Goal: Task Accomplishment & Management: Use online tool/utility

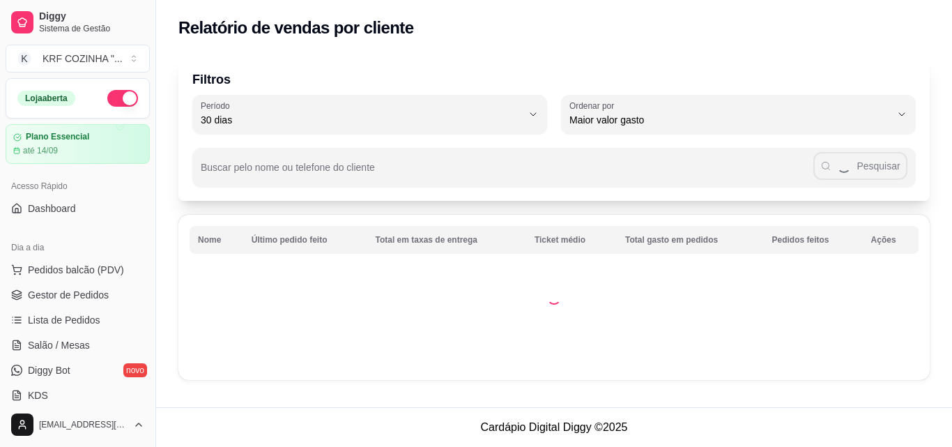
select select "30"
select select "HIGHEST_TOTAL_SPENT_WITH_ORDERS"
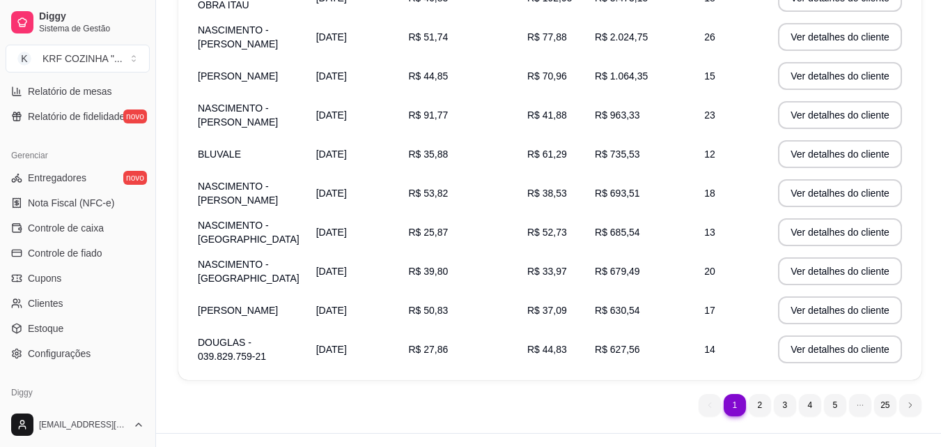
scroll to position [556, 0]
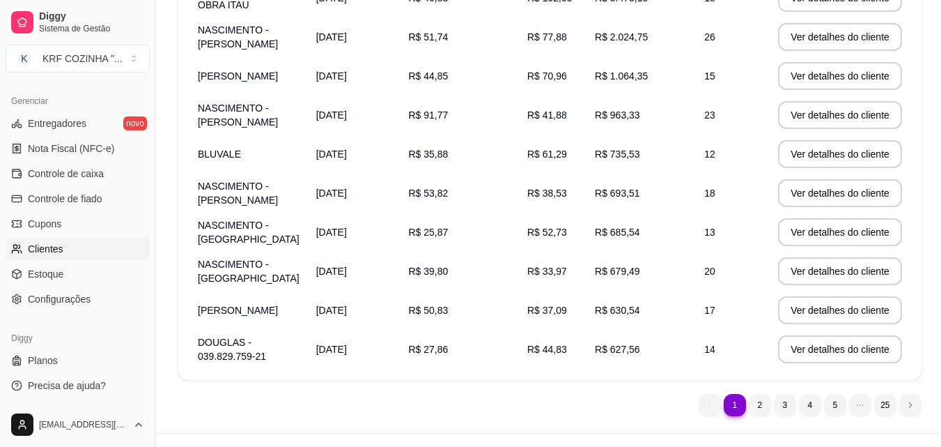
click at [73, 245] on link "Clientes" at bounding box center [78, 249] width 144 height 22
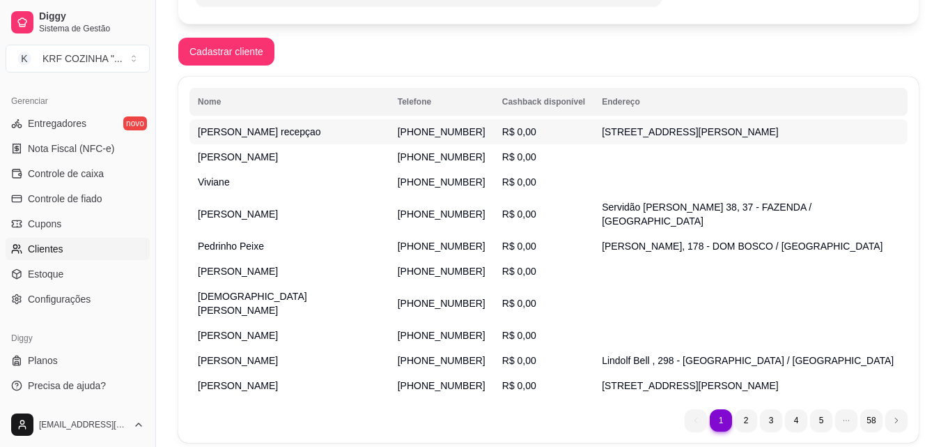
scroll to position [209, 0]
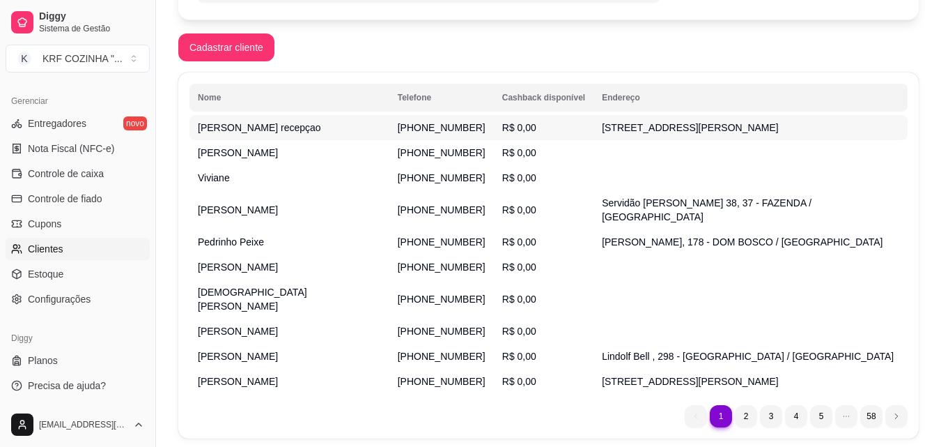
click at [398, 128] on span "[PHONE_NUMBER]" at bounding box center [442, 127] width 88 height 11
click at [398, 126] on span "[PHONE_NUMBER]" at bounding box center [442, 127] width 88 height 11
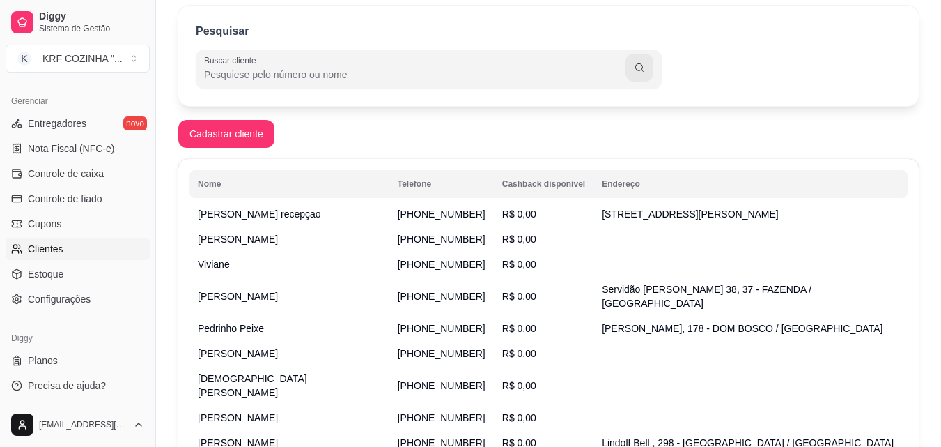
scroll to position [0, 0]
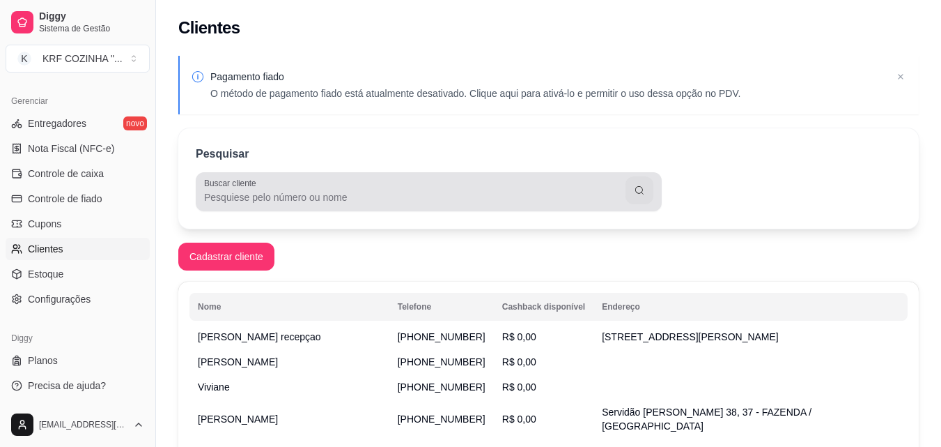
click at [299, 195] on input "Buscar cliente" at bounding box center [415, 197] width 422 height 14
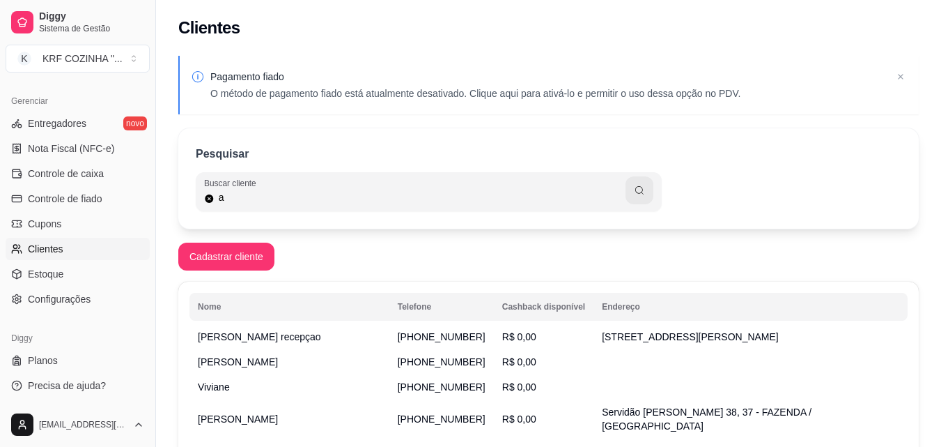
type input "a"
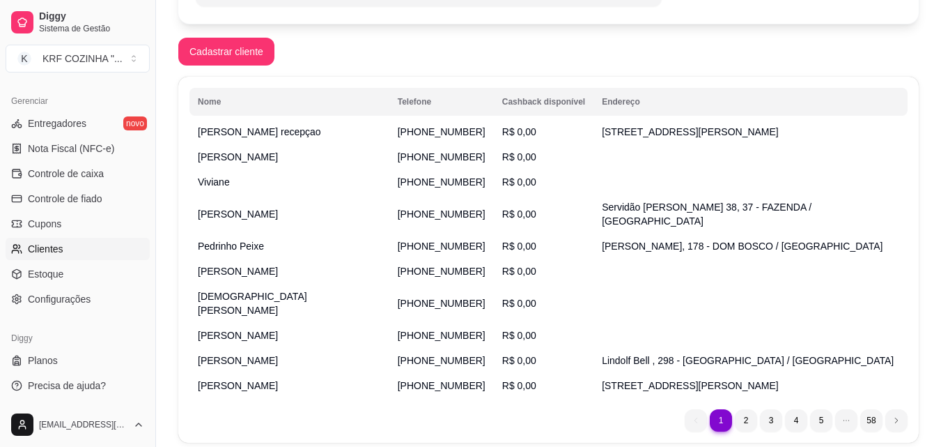
scroll to position [229, 0]
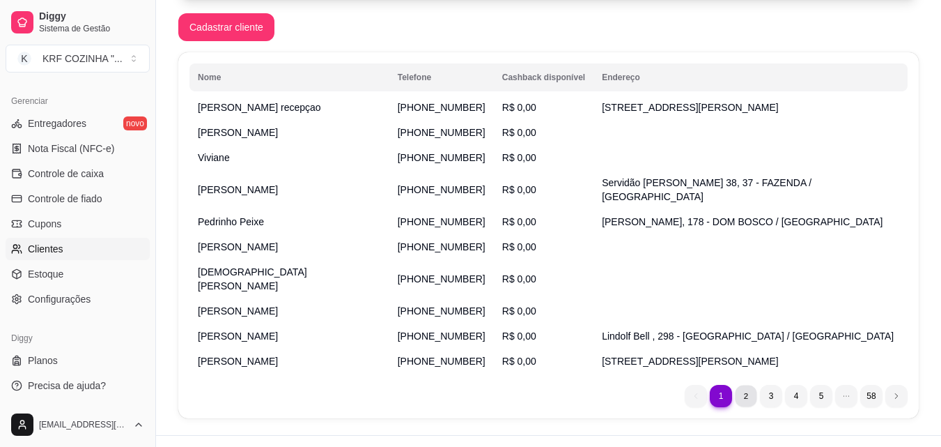
click at [746, 385] on li "2" at bounding box center [746, 396] width 22 height 22
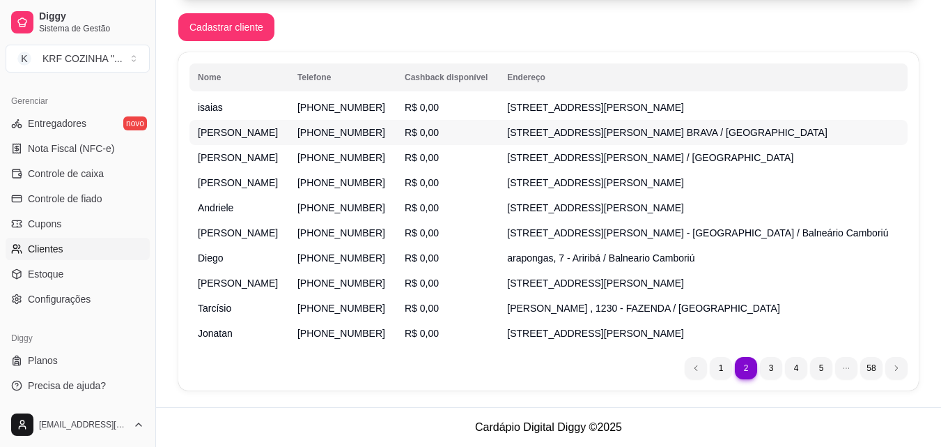
click at [494, 139] on tbody "isaias [PHONE_NUMBER] R$ 0,00 [STREET_ADDRESS][PERSON_NAME] BRAVA / [PERSON_NAM…" at bounding box center [549, 220] width 718 height 251
click at [456, 113] on td "R$ 0,00" at bounding box center [447, 107] width 102 height 25
click at [771, 369] on li "3" at bounding box center [771, 368] width 22 height 22
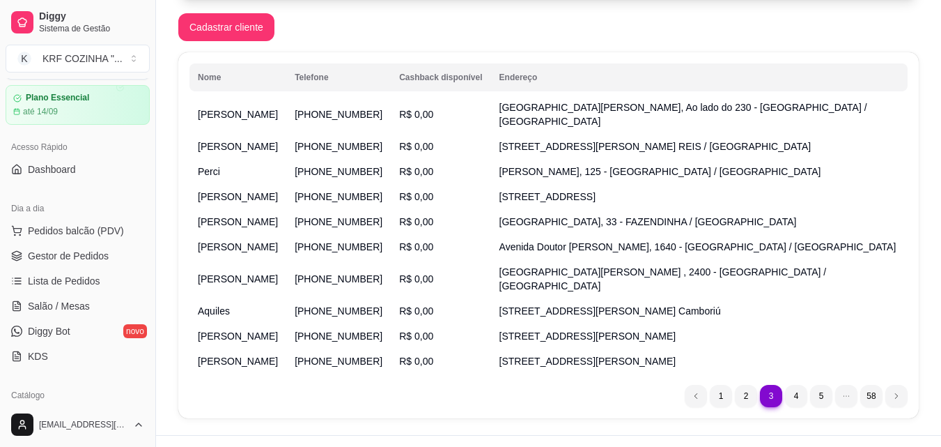
scroll to position [0, 0]
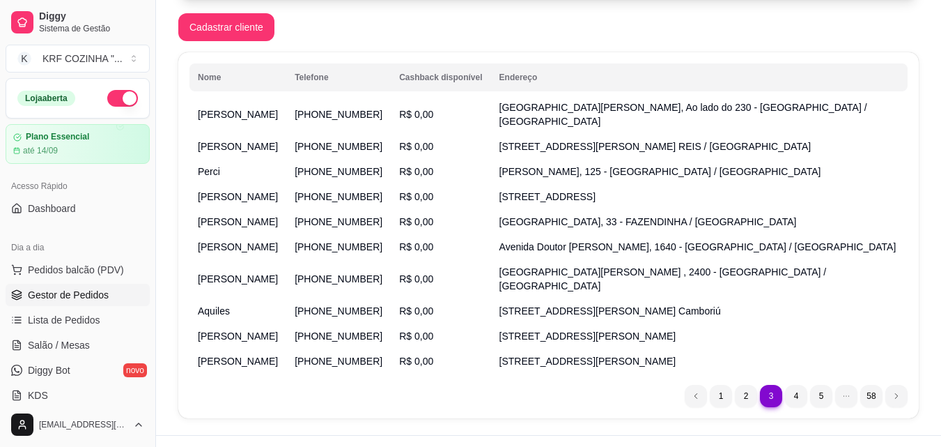
click at [91, 290] on span "Gestor de Pedidos" at bounding box center [68, 295] width 81 height 14
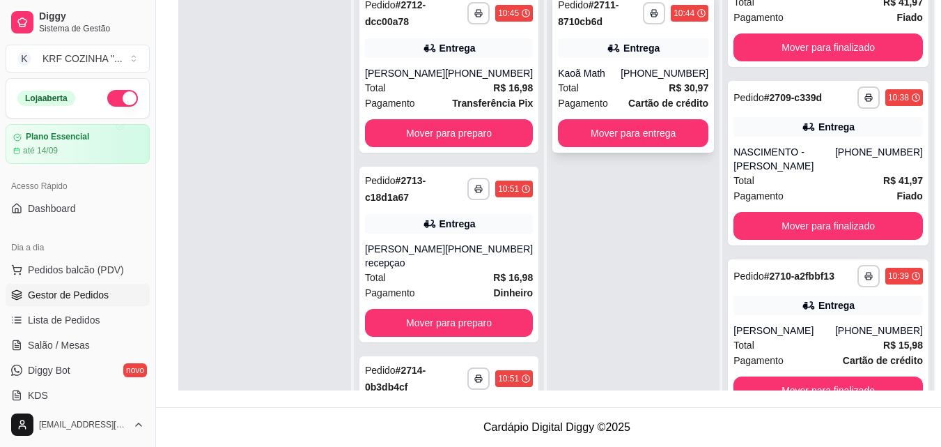
click at [602, 49] on div "Entrega" at bounding box center [633, 48] width 151 height 20
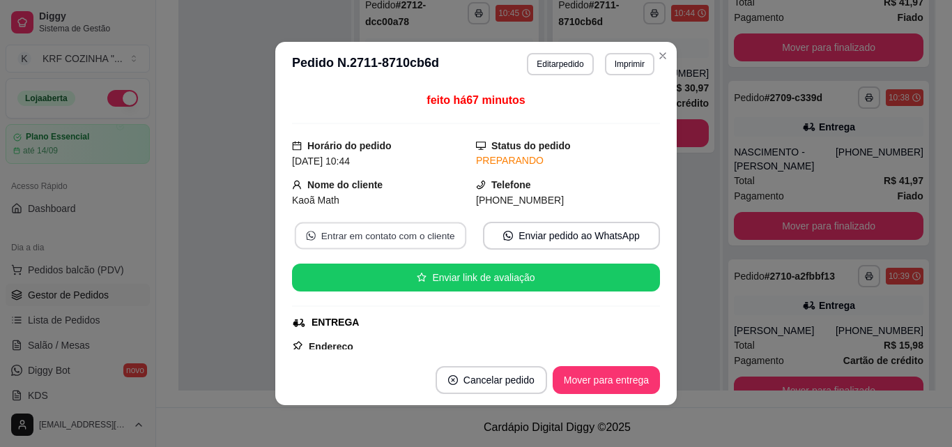
click at [362, 242] on button "Entrar em contato com o cliente" at bounding box center [380, 235] width 171 height 27
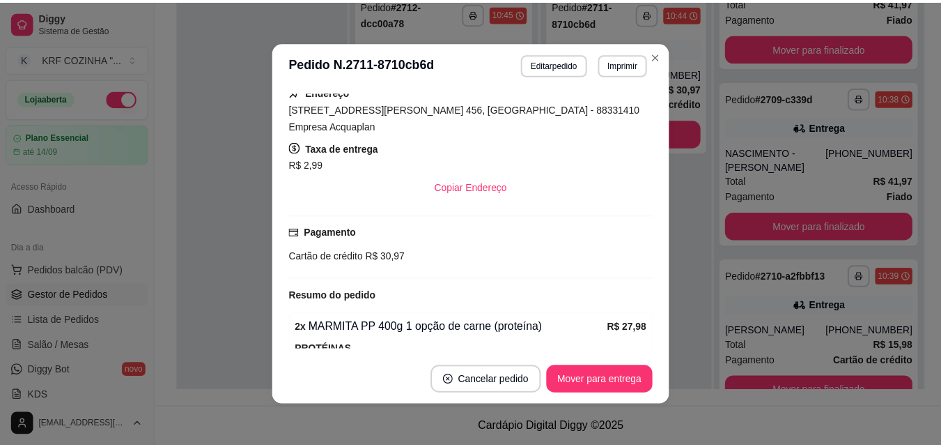
scroll to position [279, 0]
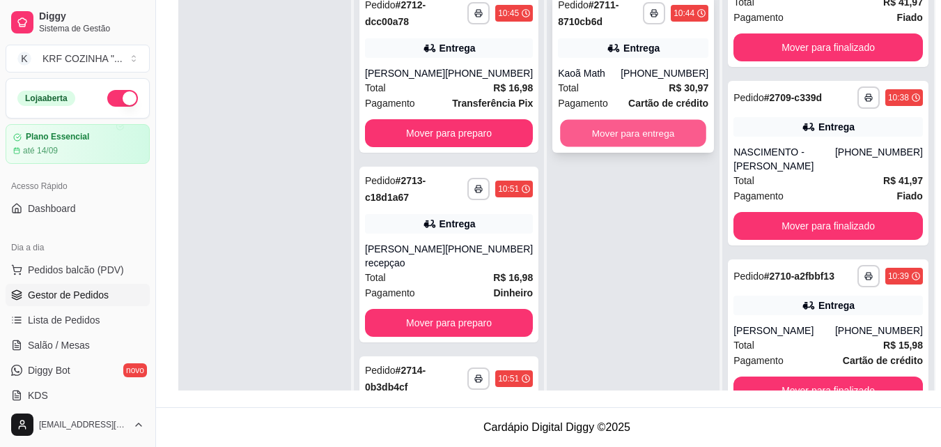
click at [652, 130] on button "Mover para entrega" at bounding box center [633, 133] width 146 height 27
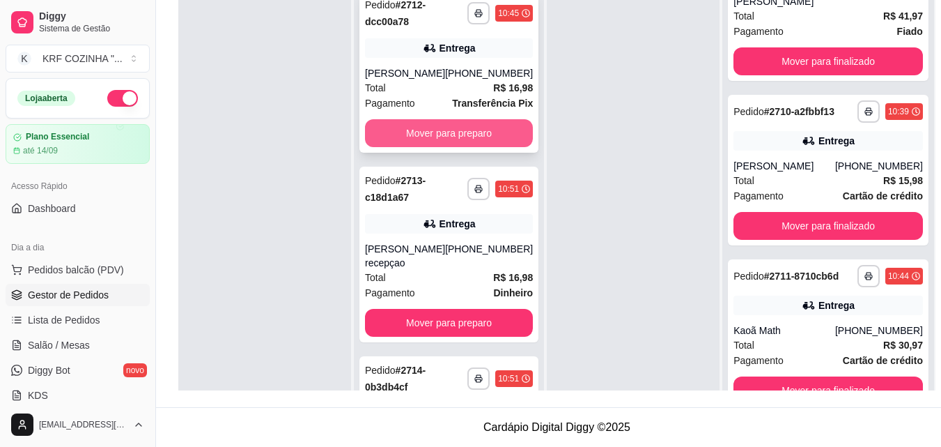
click at [438, 135] on button "Mover para preparo" at bounding box center [449, 133] width 168 height 28
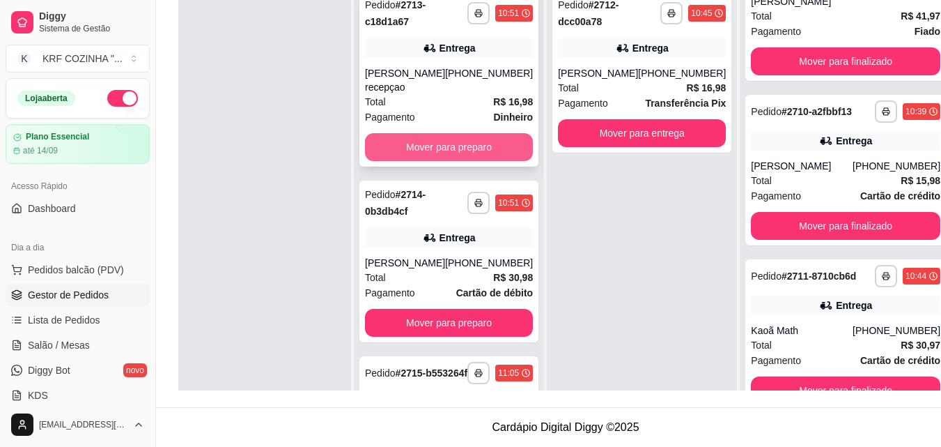
click at [463, 137] on button "Mover para preparo" at bounding box center [449, 147] width 168 height 28
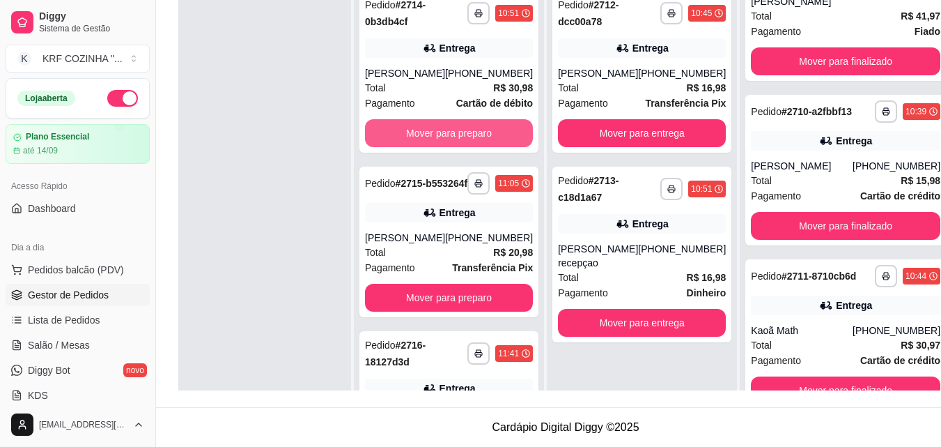
click at [460, 139] on button "Mover para preparo" at bounding box center [449, 133] width 168 height 28
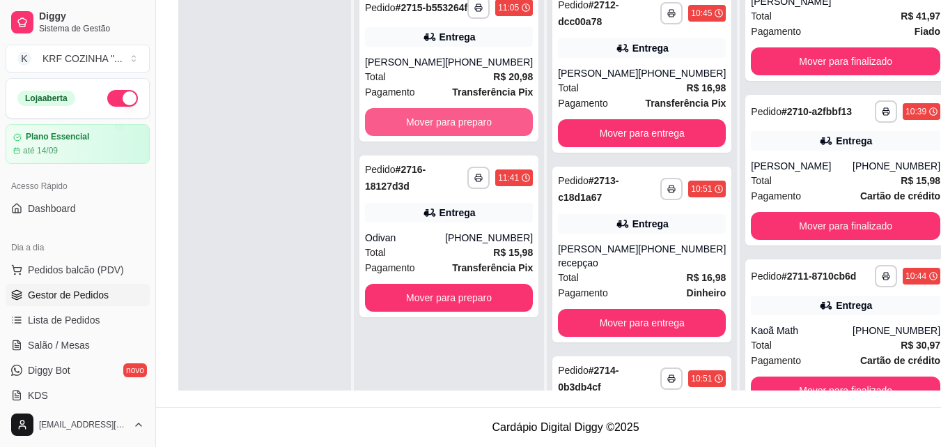
click at [460, 136] on button "Mover para preparo" at bounding box center [449, 122] width 168 height 28
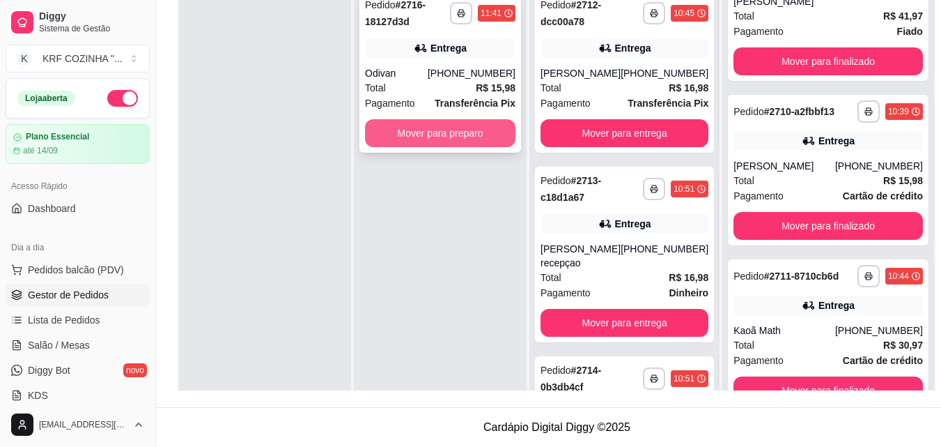
click at [461, 133] on button "Mover para preparo" at bounding box center [440, 133] width 151 height 28
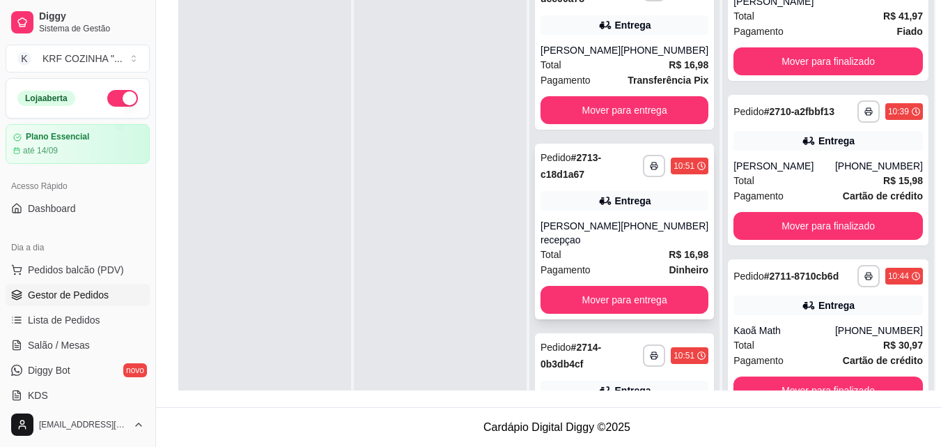
scroll to position [0, 0]
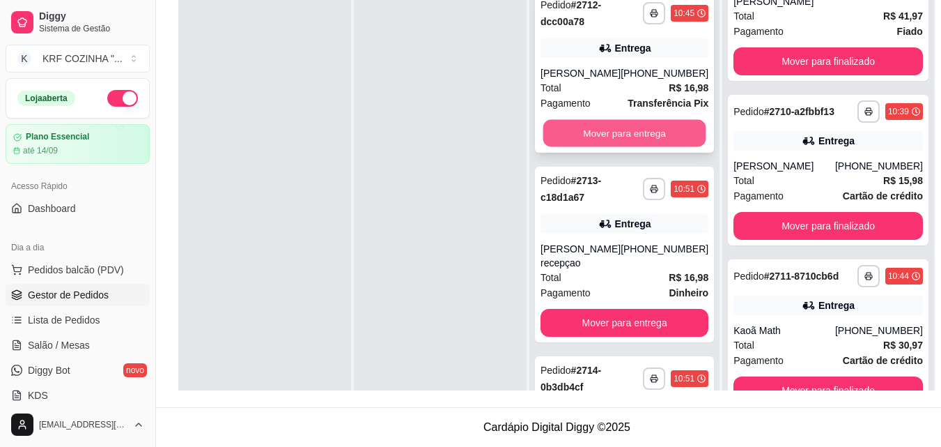
click at [646, 132] on button "Mover para entrega" at bounding box center [624, 133] width 163 height 27
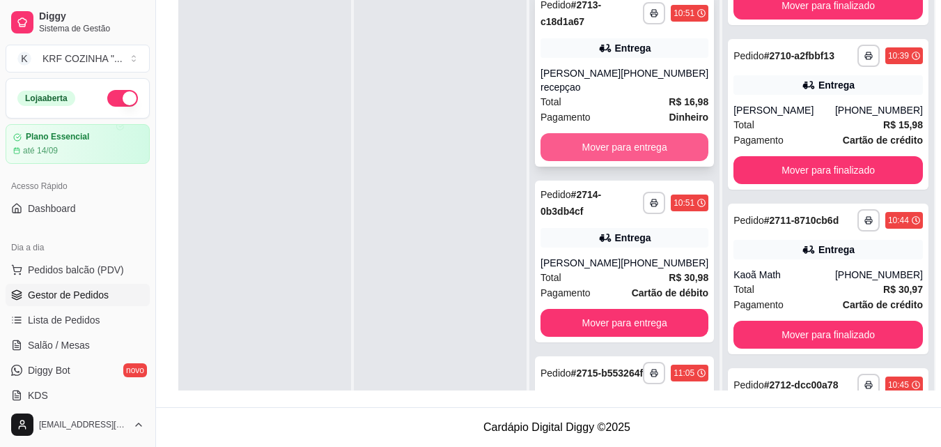
click at [646, 146] on button "Mover para entrega" at bounding box center [625, 147] width 168 height 28
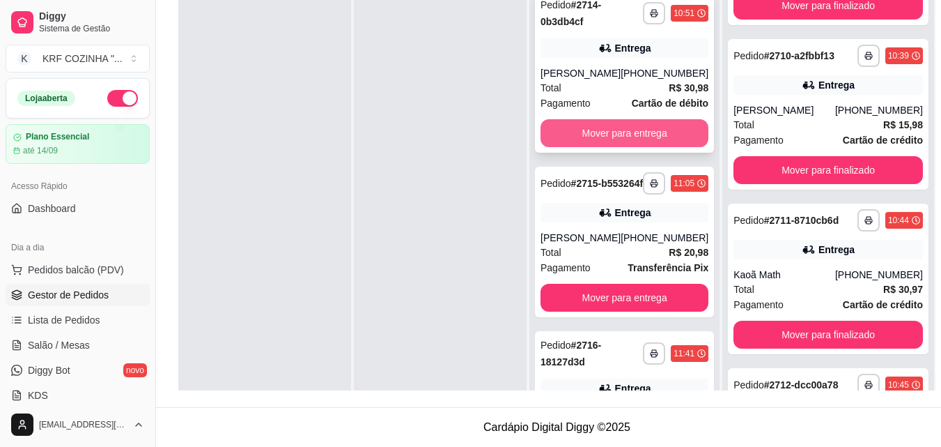
click at [649, 130] on button "Mover para entrega" at bounding box center [625, 133] width 168 height 28
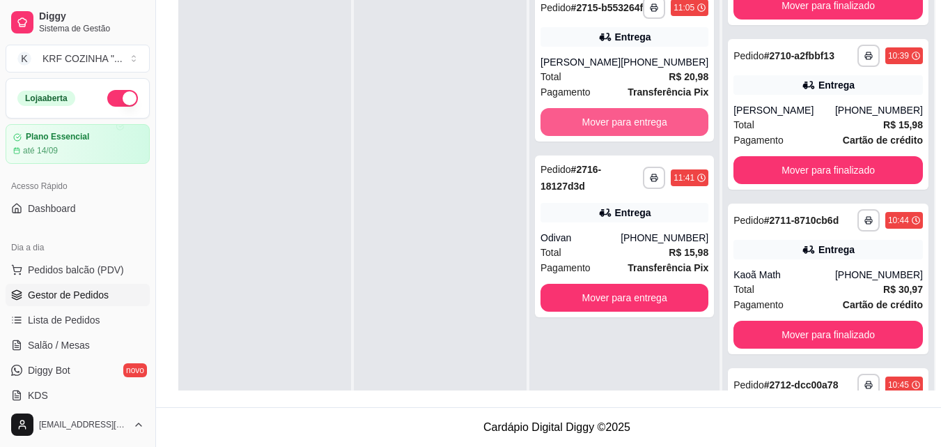
click at [649, 130] on button "Mover para entrega" at bounding box center [625, 122] width 168 height 28
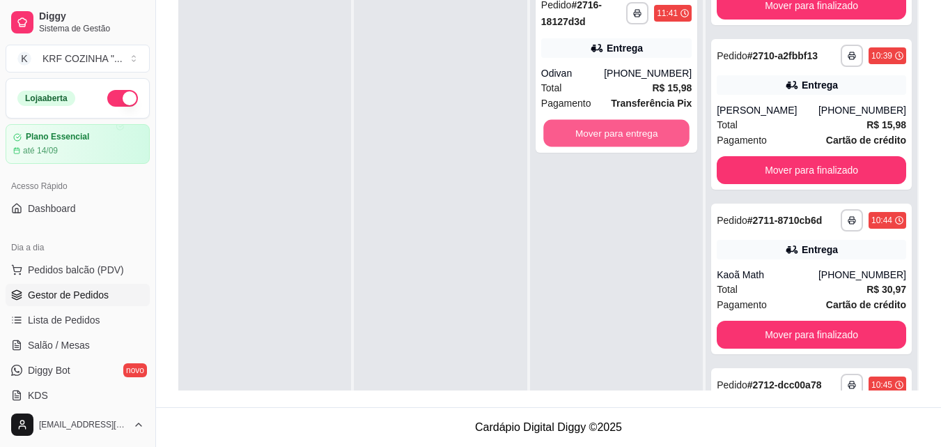
click at [649, 130] on button "Mover para entrega" at bounding box center [616, 133] width 146 height 27
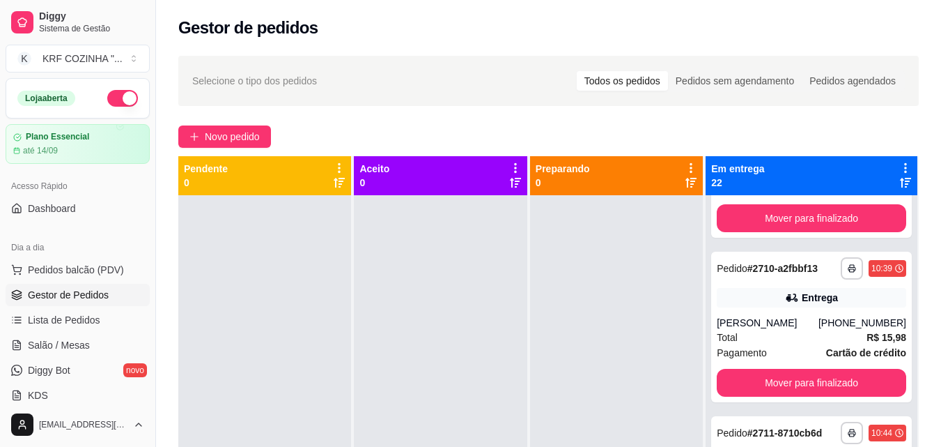
click at [811, 54] on button "Mover para finalizado" at bounding box center [812, 39] width 184 height 27
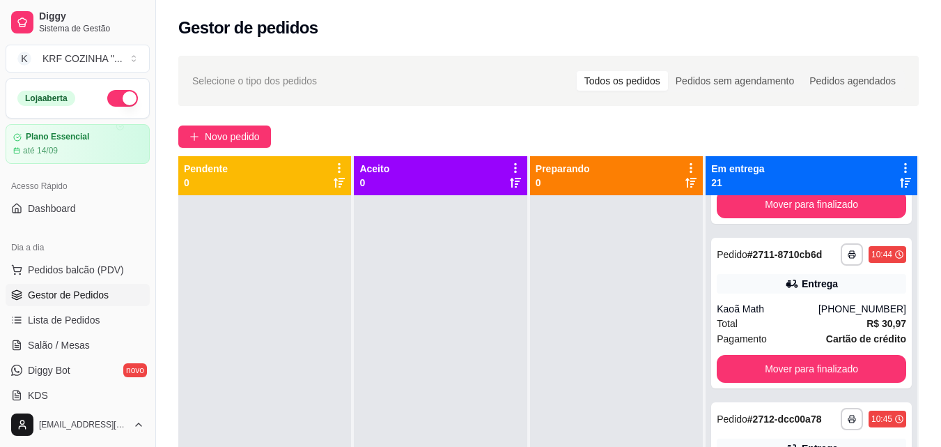
scroll to position [2340, 0]
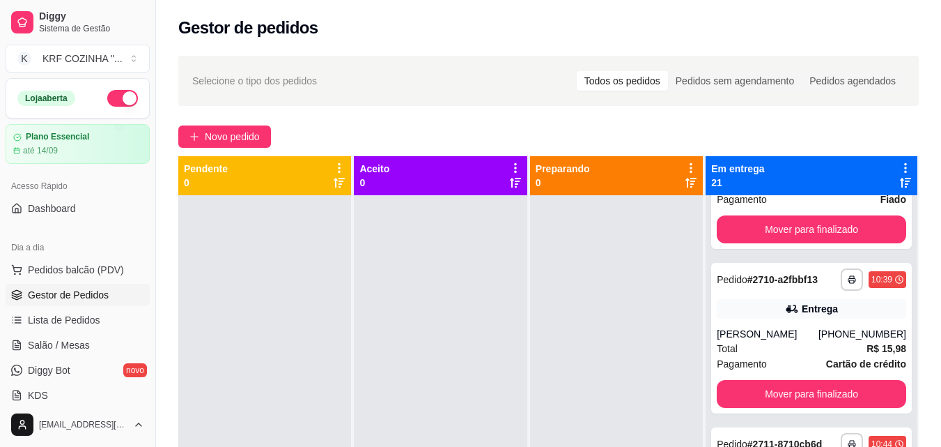
click at [815, 65] on button "Mover para finalizado" at bounding box center [812, 51] width 184 height 27
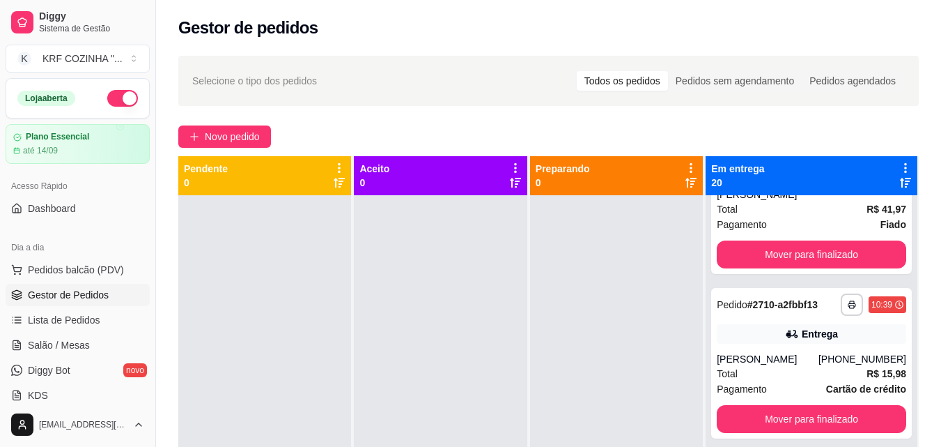
click at [815, 90] on button "Mover para finalizado" at bounding box center [812, 76] width 190 height 28
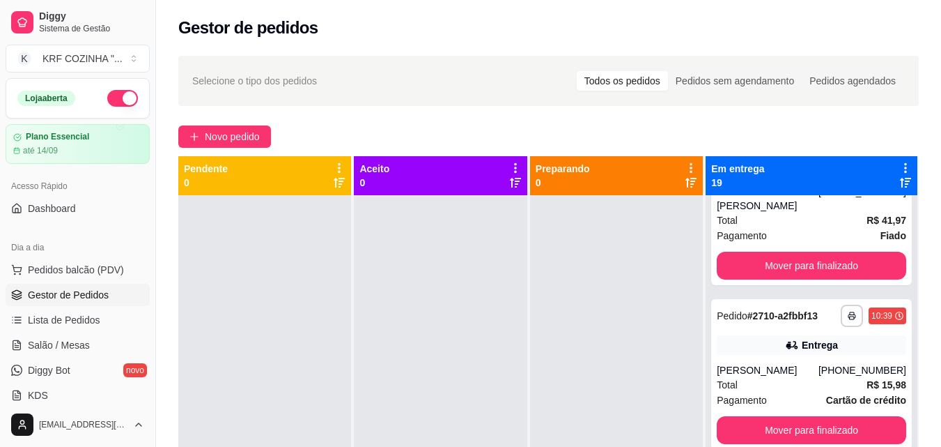
click at [815, 101] on button "Mover para finalizado" at bounding box center [812, 87] width 184 height 27
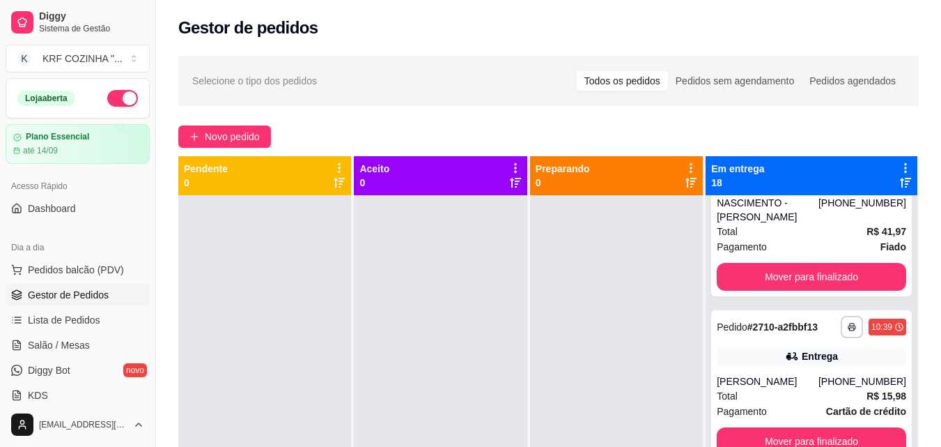
click at [815, 112] on button "Mover para finalizado" at bounding box center [812, 98] width 184 height 27
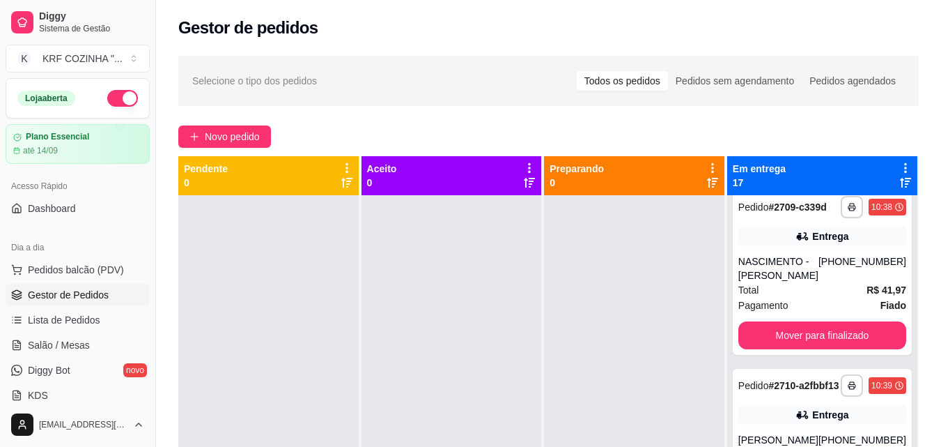
click at [815, 171] on button "Mover para finalizado" at bounding box center [822, 157] width 163 height 27
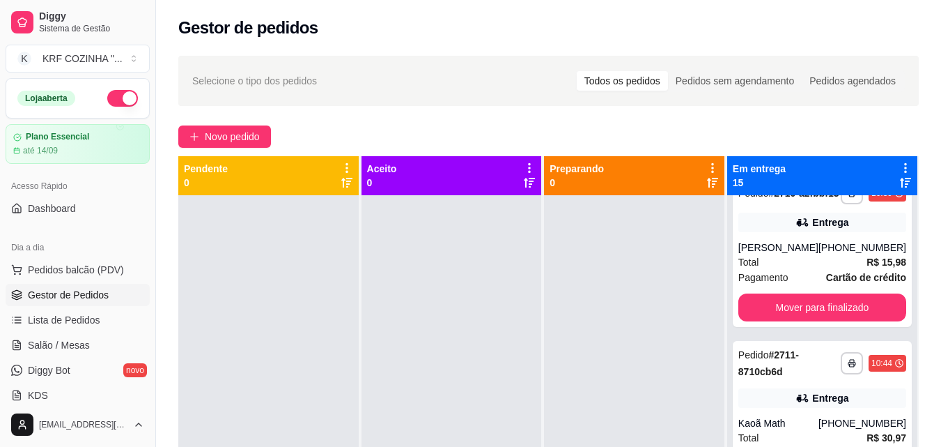
scroll to position [1217, 0]
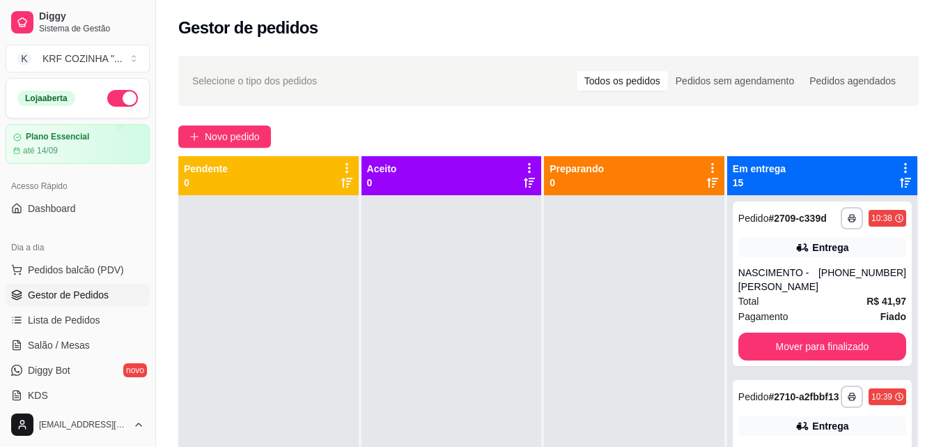
click at [815, 182] on button "Mover para finalizado" at bounding box center [822, 168] width 163 height 27
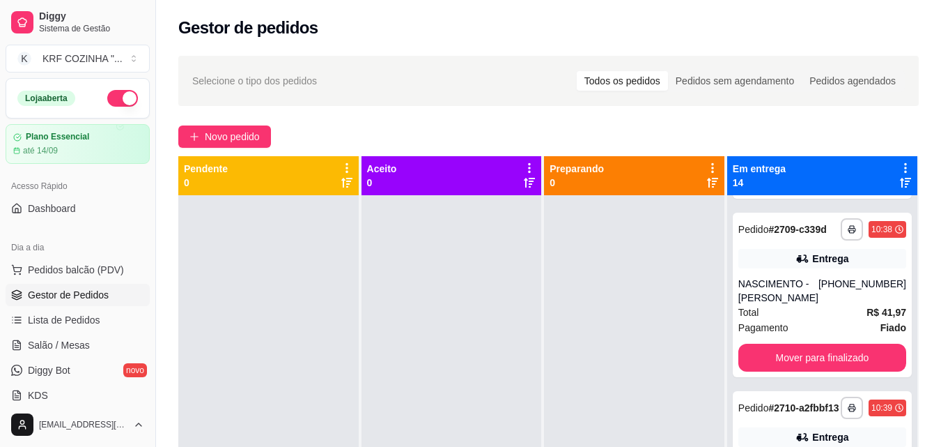
click at [815, 193] on button "Mover para finalizado" at bounding box center [822, 179] width 163 height 27
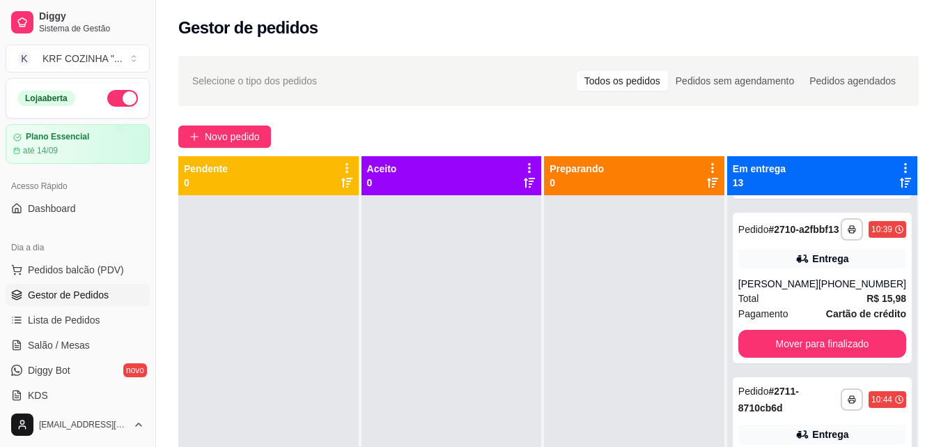
scroll to position [852, 0]
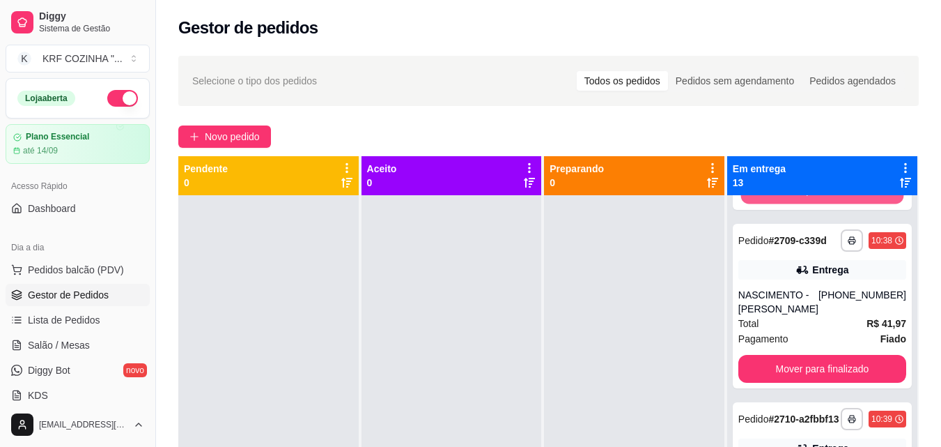
click at [815, 204] on button "Mover para finalizado" at bounding box center [822, 190] width 163 height 27
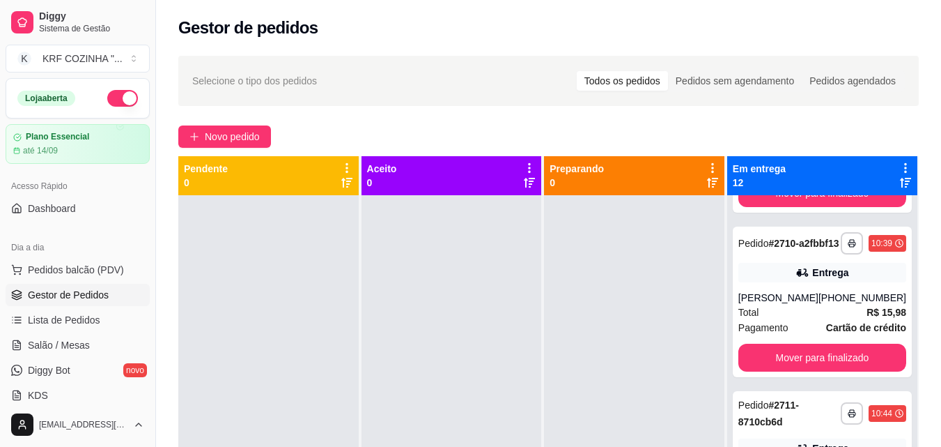
scroll to position [677, 0]
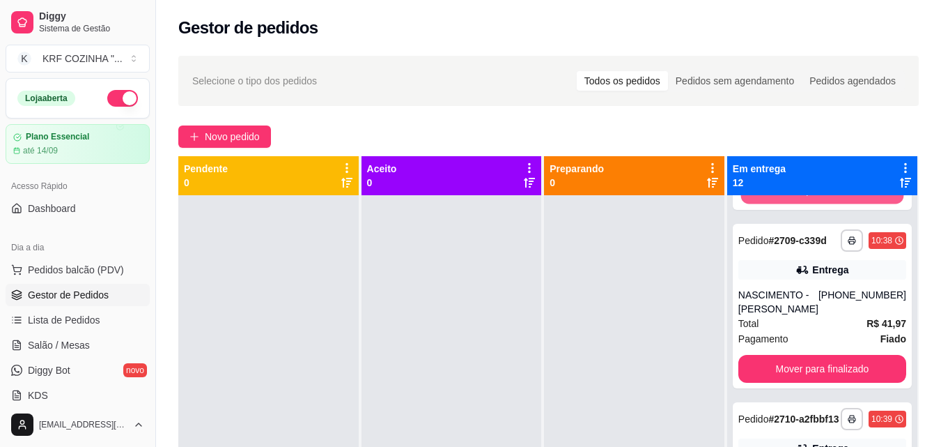
click at [815, 204] on button "Mover para finalizado" at bounding box center [822, 190] width 163 height 27
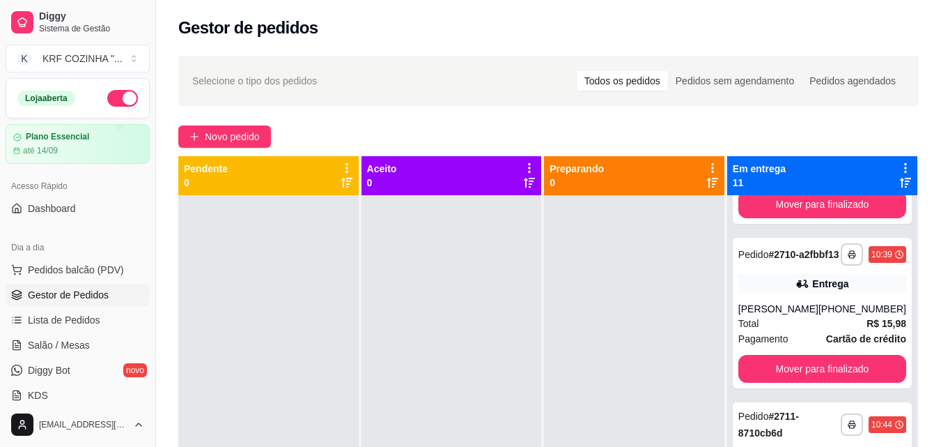
scroll to position [501, 0]
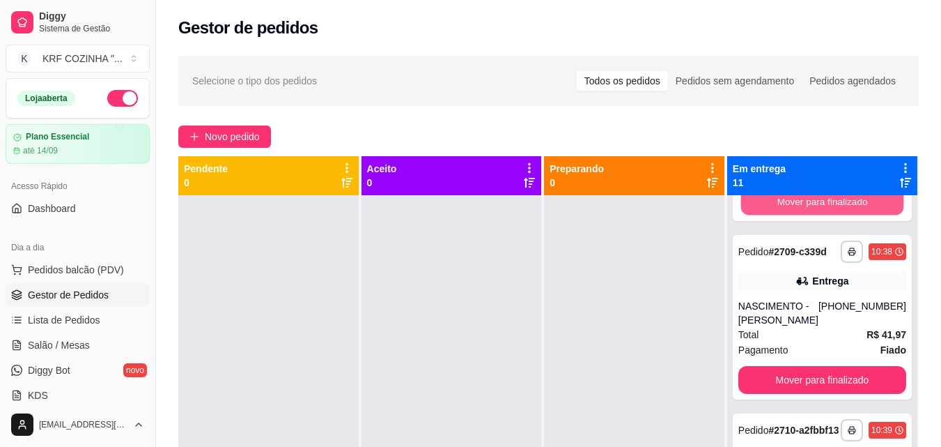
click at [815, 215] on button "Mover para finalizado" at bounding box center [822, 201] width 163 height 27
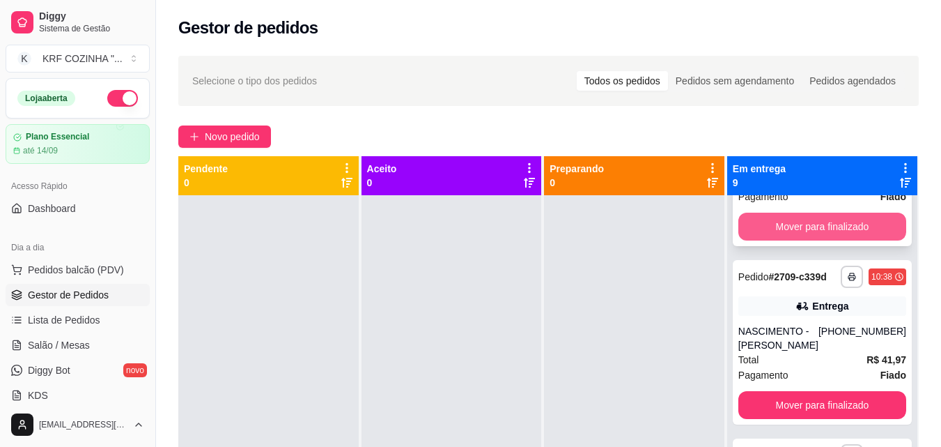
click at [816, 236] on button "Mover para finalizado" at bounding box center [823, 227] width 168 height 28
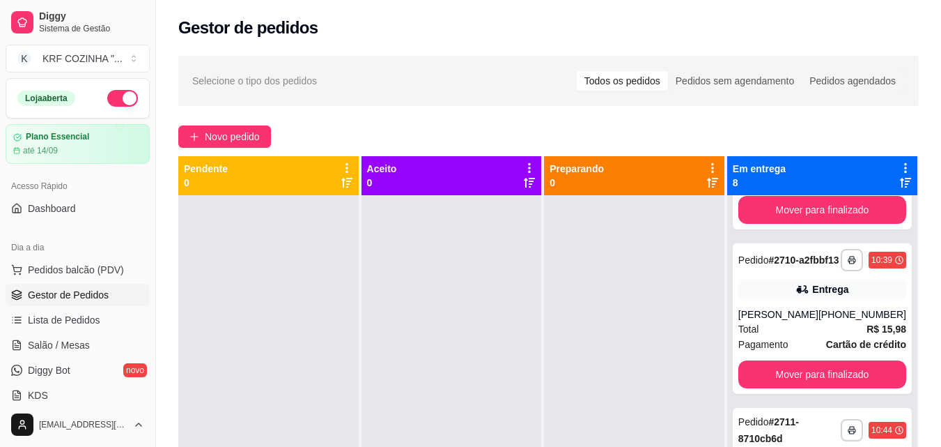
scroll to position [139, 0]
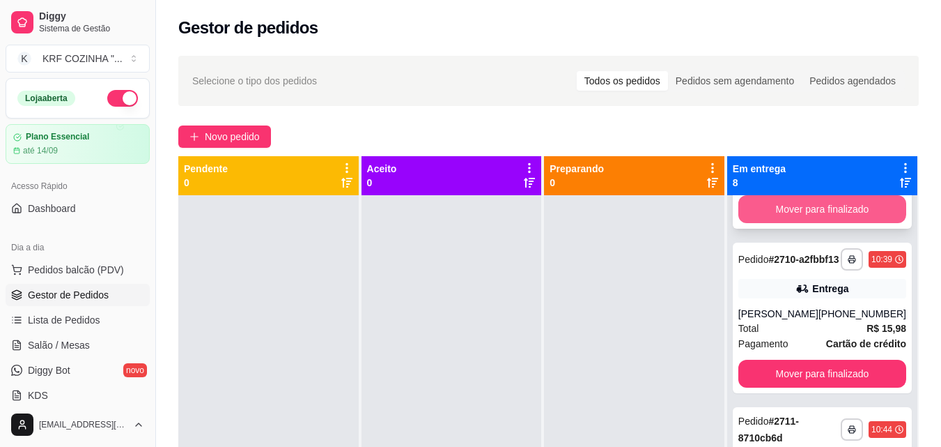
click at [808, 223] on button "Mover para finalizado" at bounding box center [823, 209] width 168 height 28
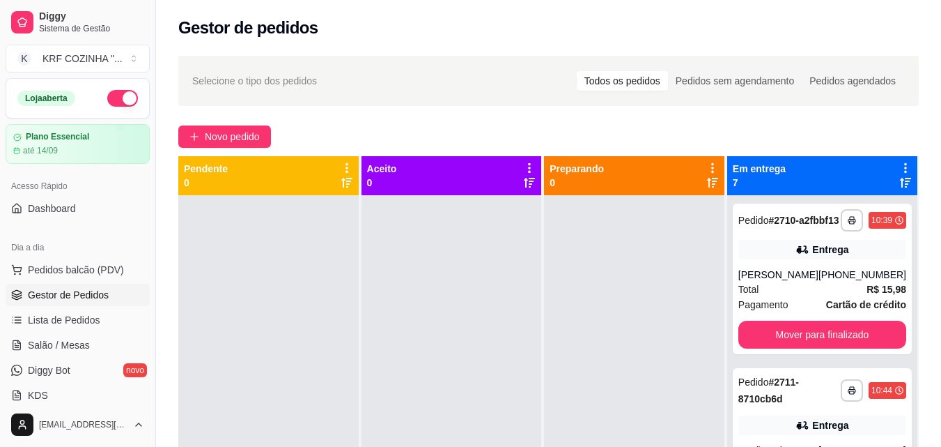
scroll to position [39, 0]
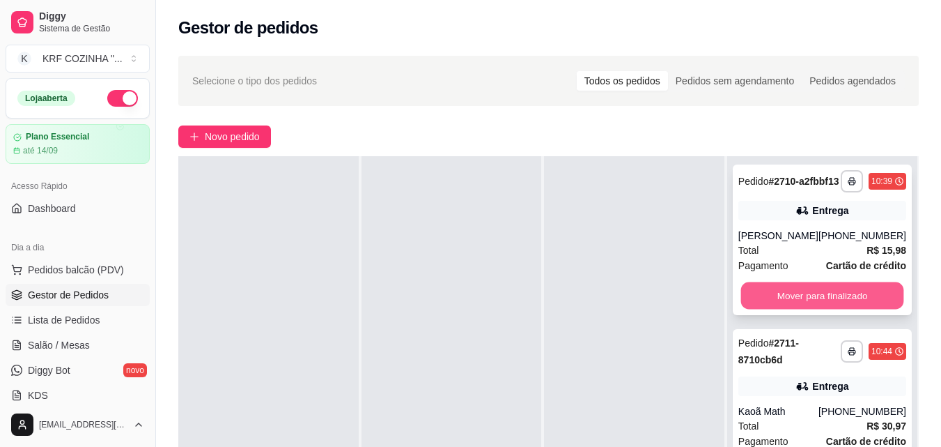
click at [798, 300] on button "Mover para finalizado" at bounding box center [822, 295] width 163 height 27
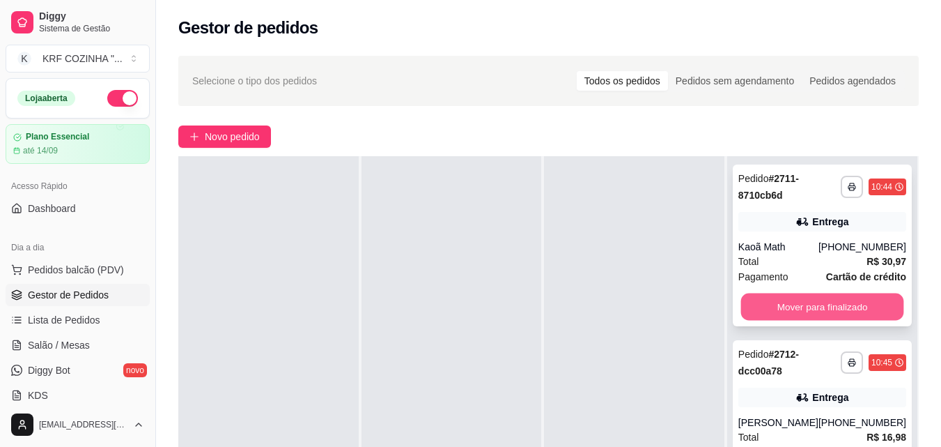
click at [796, 304] on button "Mover para finalizado" at bounding box center [822, 306] width 163 height 27
click at [796, 304] on button "Mover para finalizado" at bounding box center [823, 307] width 168 height 28
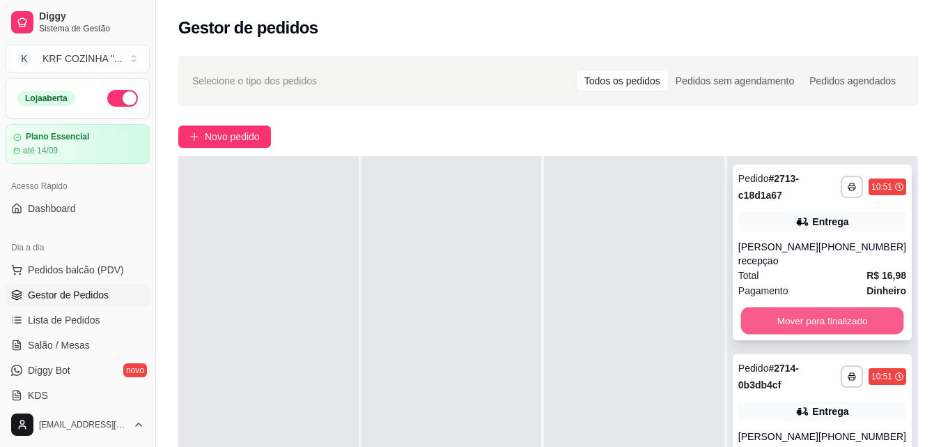
click at [802, 314] on button "Mover para finalizado" at bounding box center [822, 320] width 163 height 27
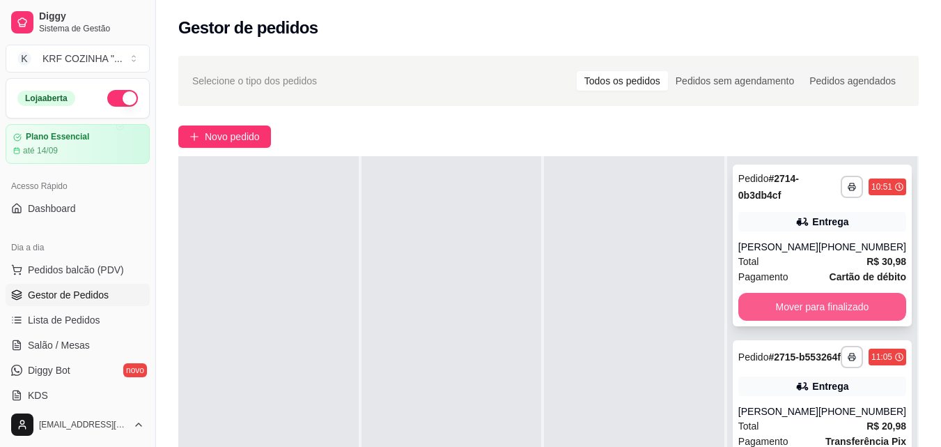
click at [802, 312] on button "Mover para finalizado" at bounding box center [823, 307] width 168 height 28
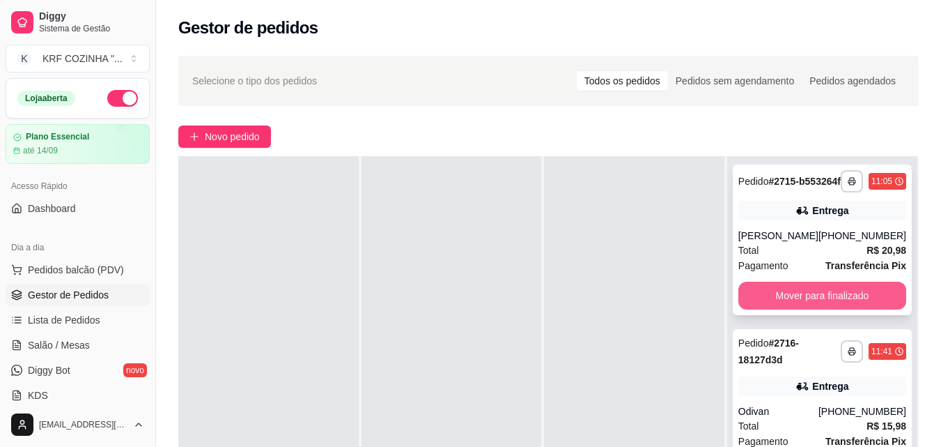
click at [806, 307] on button "Mover para finalizado" at bounding box center [823, 295] width 168 height 28
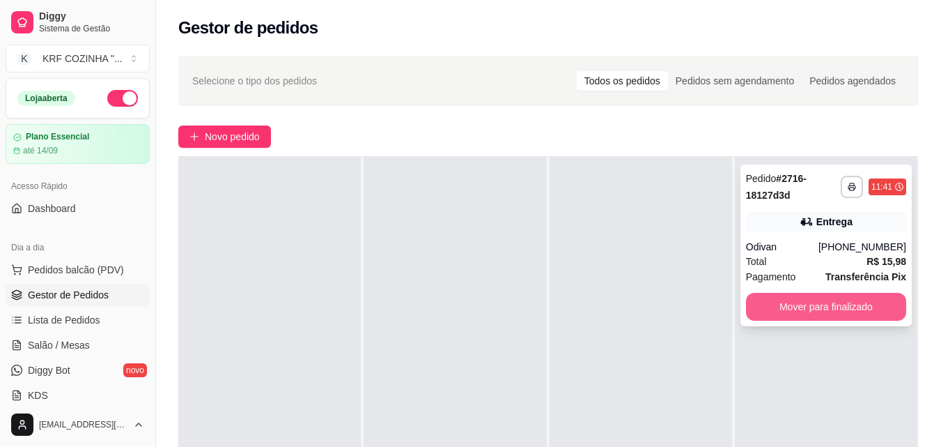
click at [807, 304] on button "Mover para finalizado" at bounding box center [826, 307] width 160 height 28
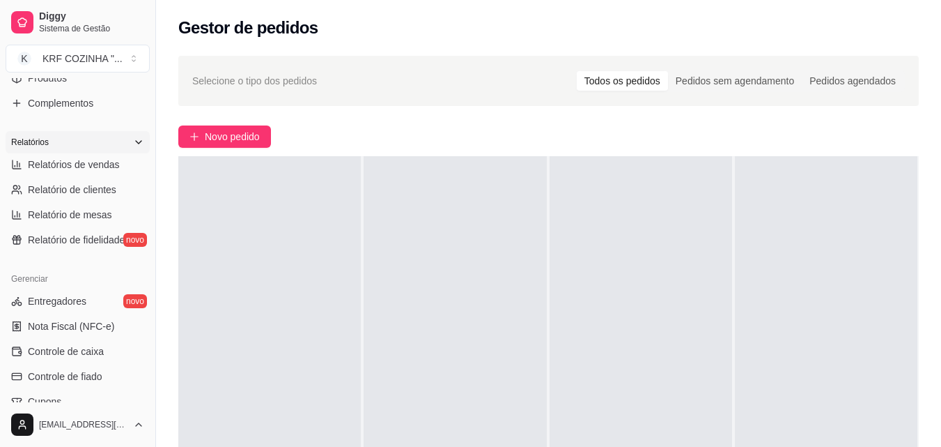
scroll to position [418, 0]
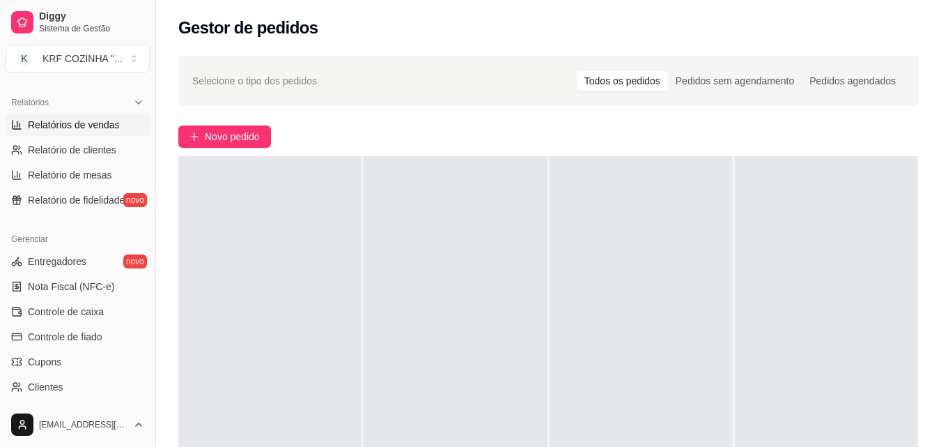
click at [95, 121] on span "Relatórios de vendas" at bounding box center [74, 125] width 92 height 14
select select "ALL"
select select "0"
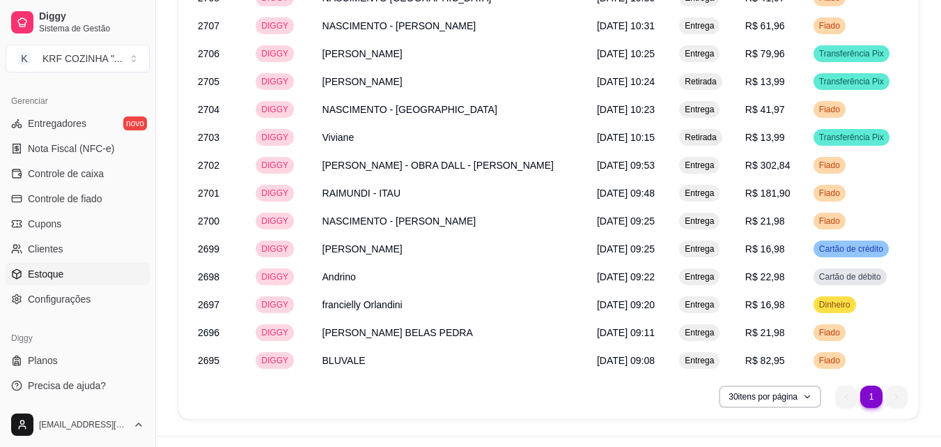
scroll to position [1045, 0]
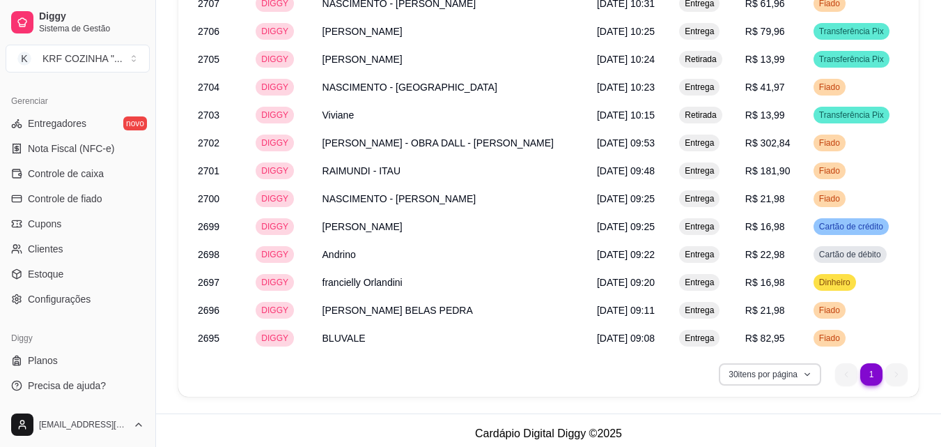
click at [807, 371] on icon "button" at bounding box center [807, 374] width 8 height 8
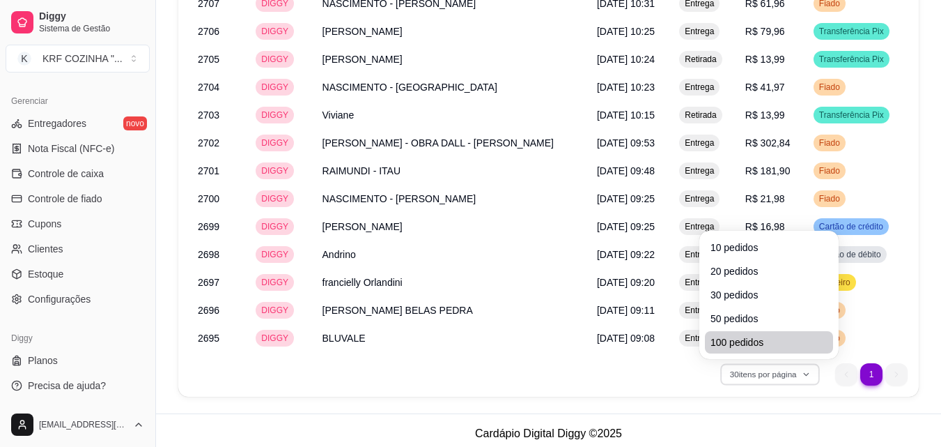
click at [745, 340] on span "100 pedidos" at bounding box center [769, 342] width 117 height 14
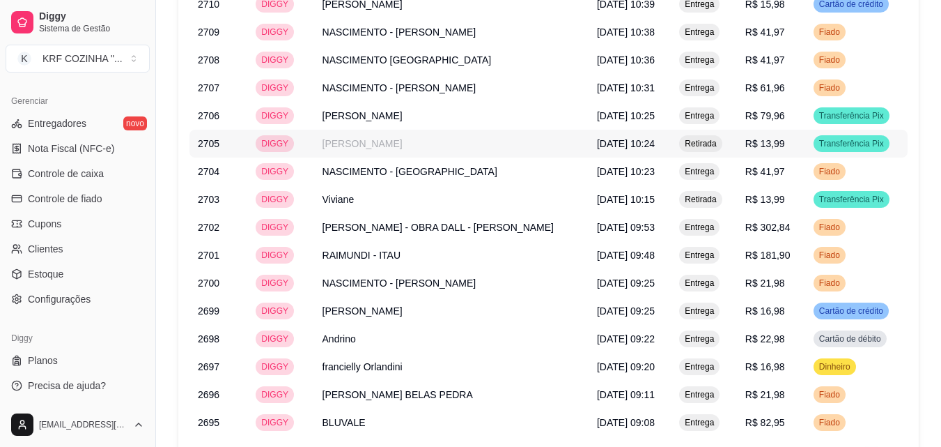
scroll to position [1051, 0]
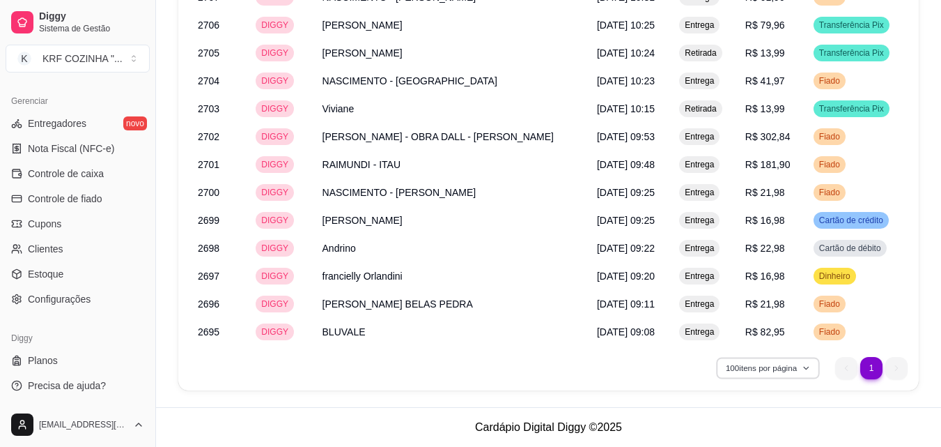
click at [802, 366] on button "100 itens por página" at bounding box center [768, 368] width 104 height 22
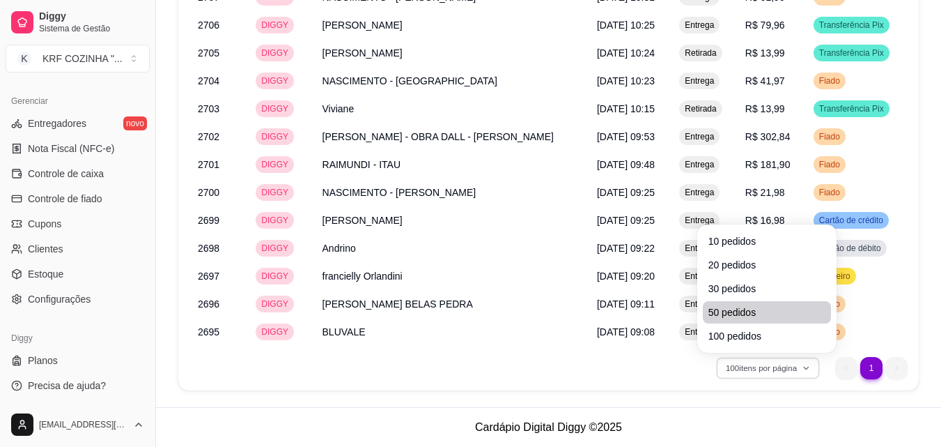
click at [755, 311] on span "50 pedidos" at bounding box center [767, 312] width 117 height 14
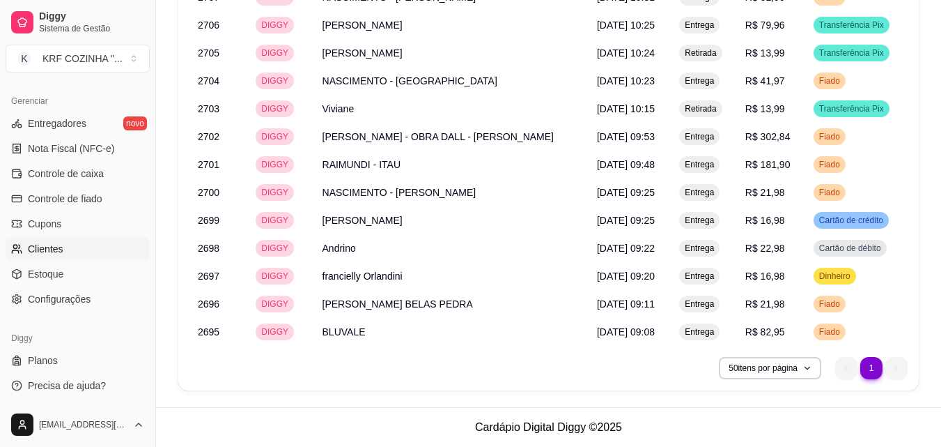
click at [51, 247] on span "Clientes" at bounding box center [46, 249] width 36 height 14
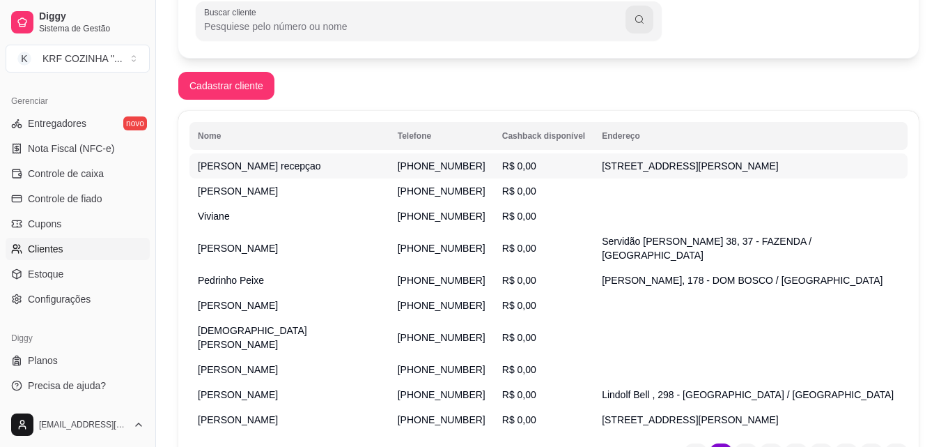
scroll to position [209, 0]
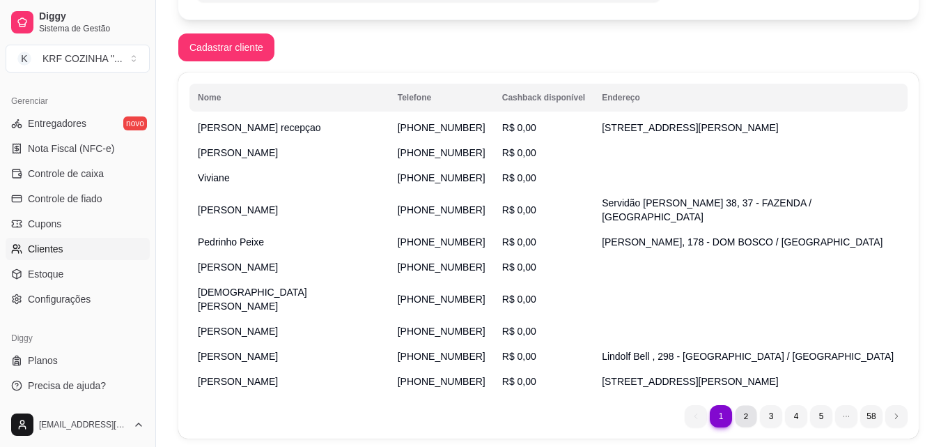
click at [742, 405] on li "2" at bounding box center [746, 416] width 22 height 22
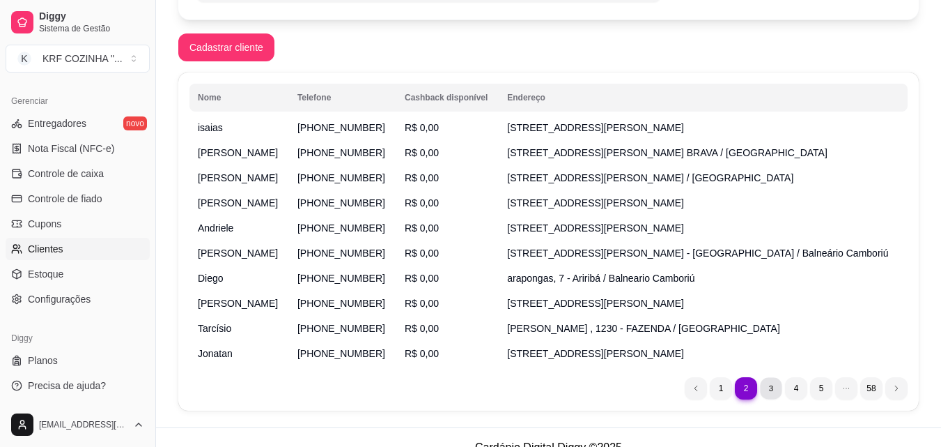
click at [765, 391] on li "3" at bounding box center [771, 388] width 22 height 22
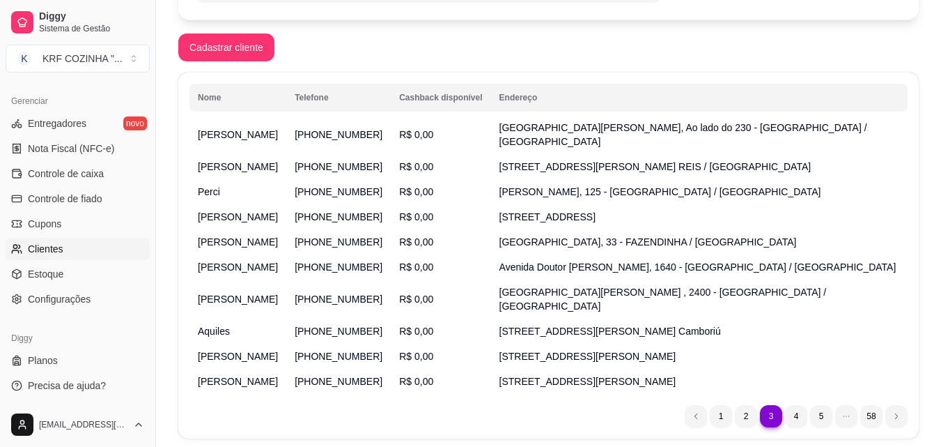
click at [754, 366] on div "Nome Telefone Cashback disponível [PERSON_NAME] [PHONE_NUMBER] R$ 0,00 [GEOGRAP…" at bounding box center [548, 255] width 741 height 366
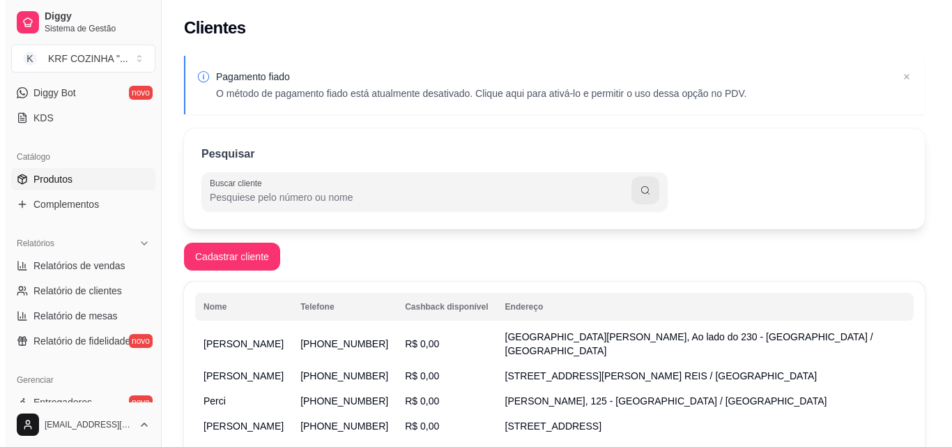
scroll to position [0, 0]
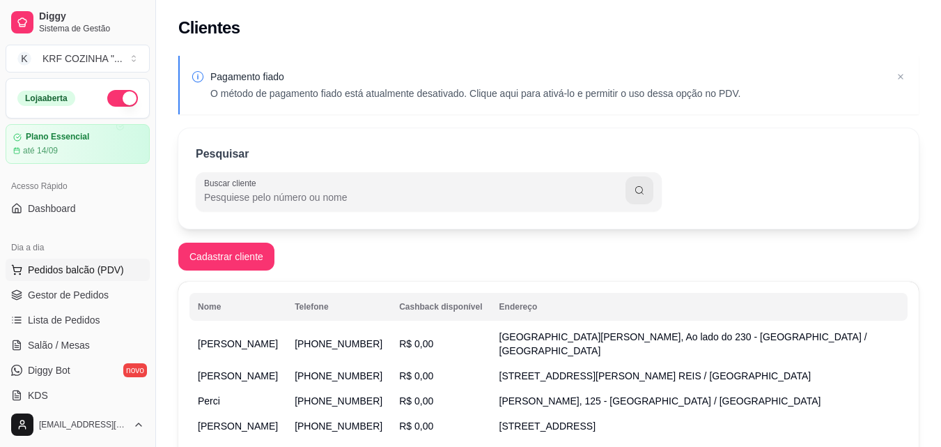
click at [72, 269] on span "Pedidos balcão (PDV)" at bounding box center [76, 270] width 96 height 14
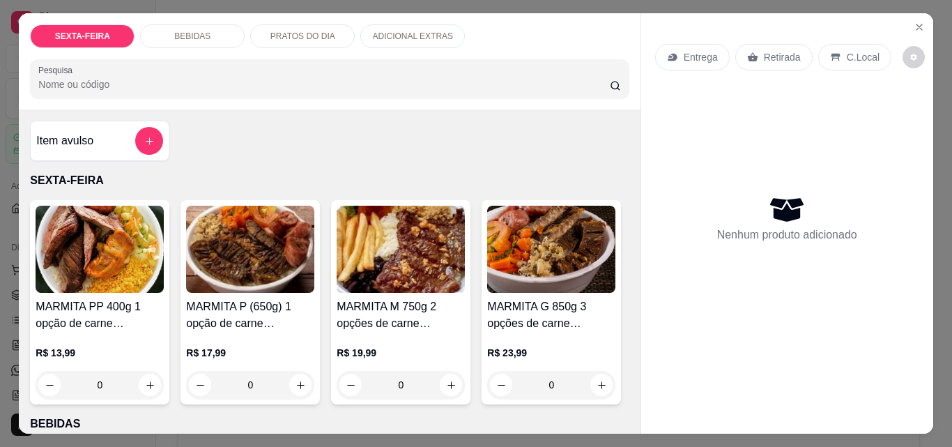
click at [408, 272] on img at bounding box center [401, 249] width 128 height 87
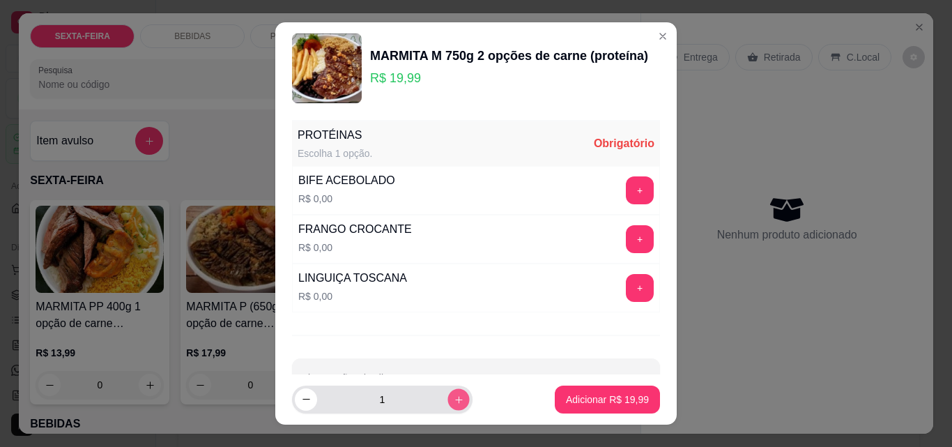
click at [454, 401] on icon "increase-product-quantity" at bounding box center [459, 399] width 10 height 10
click at [454, 403] on icon "increase-product-quantity" at bounding box center [459, 399] width 10 height 10
type input "3"
click at [626, 196] on button "+" at bounding box center [639, 190] width 27 height 27
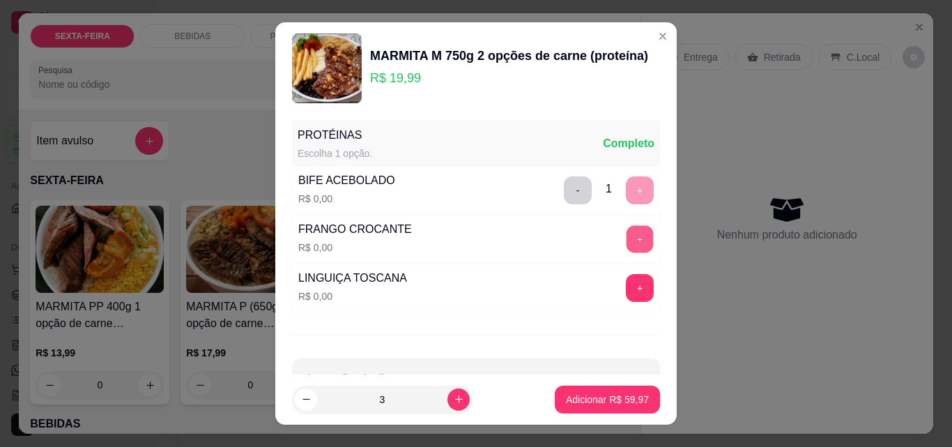
click at [626, 245] on button "+" at bounding box center [639, 239] width 27 height 27
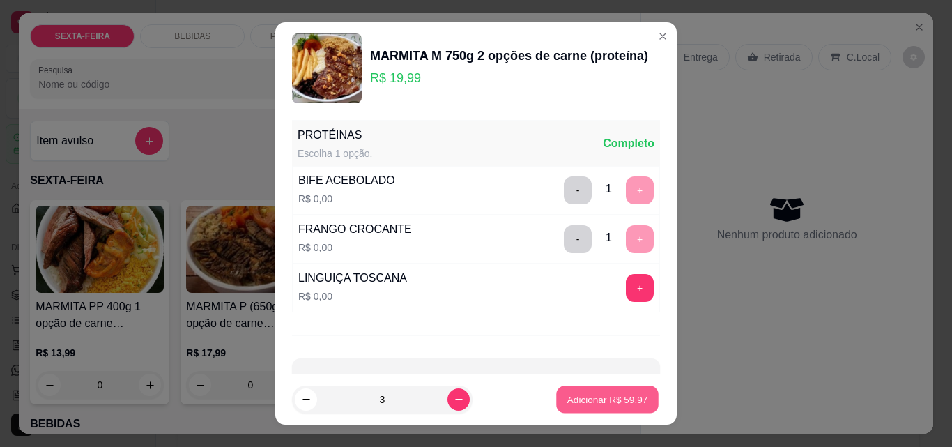
click at [597, 395] on p "Adicionar R$ 59,97" at bounding box center [607, 398] width 81 height 13
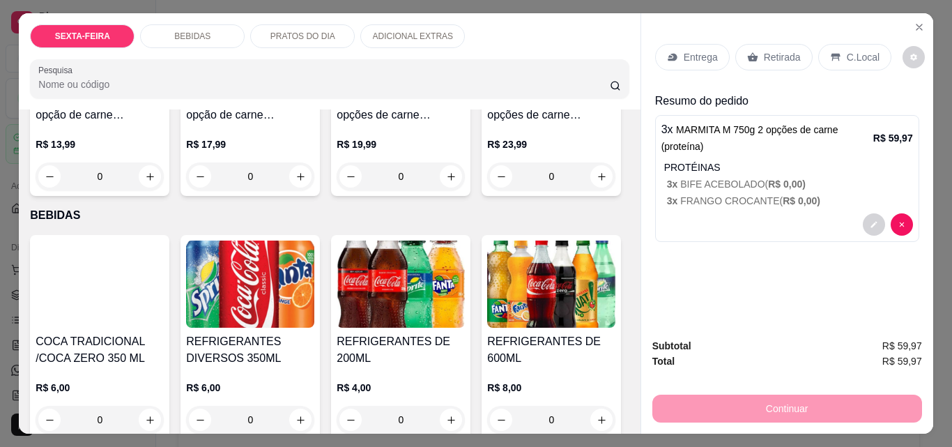
scroll to position [209, 0]
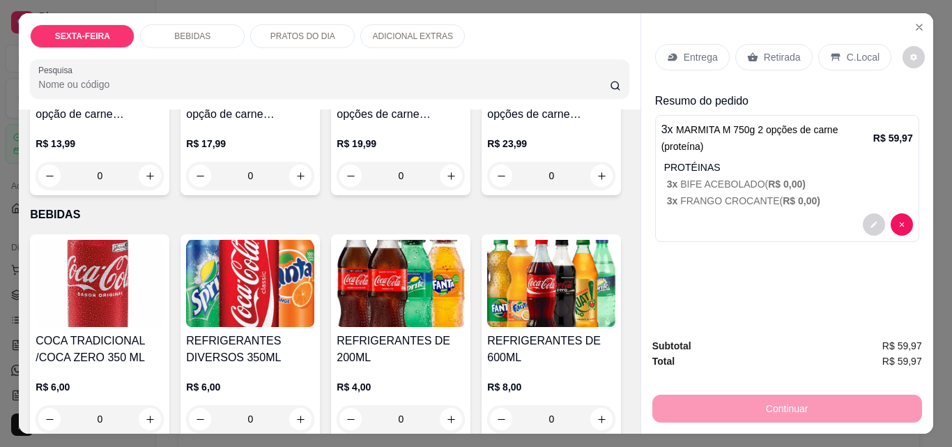
click at [487, 84] on img at bounding box center [551, 40] width 128 height 87
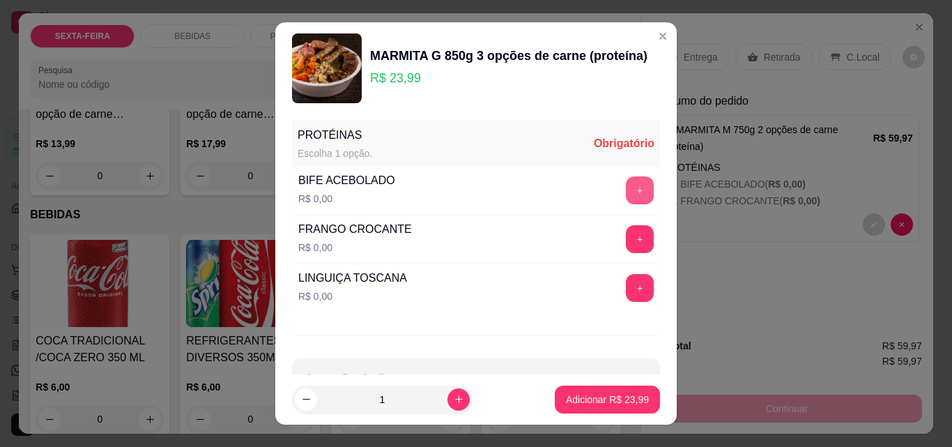
click at [626, 194] on button "+" at bounding box center [640, 190] width 28 height 28
click at [626, 243] on button "+" at bounding box center [640, 239] width 28 height 28
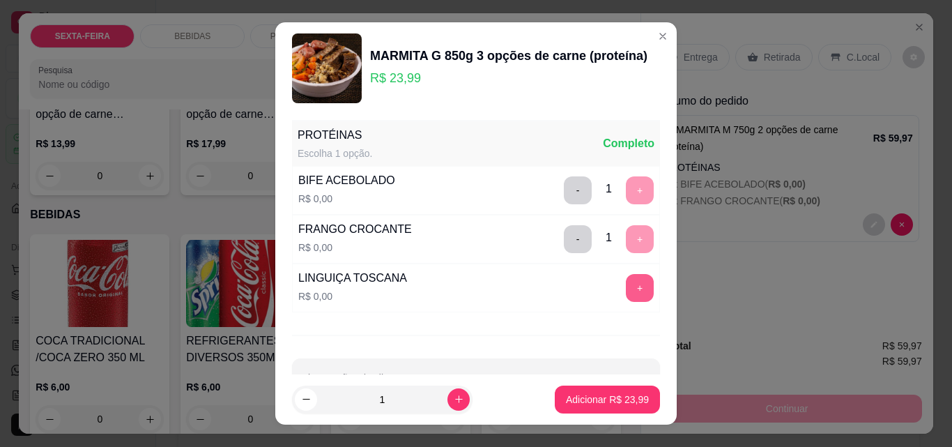
click at [626, 293] on button "+" at bounding box center [640, 288] width 28 height 28
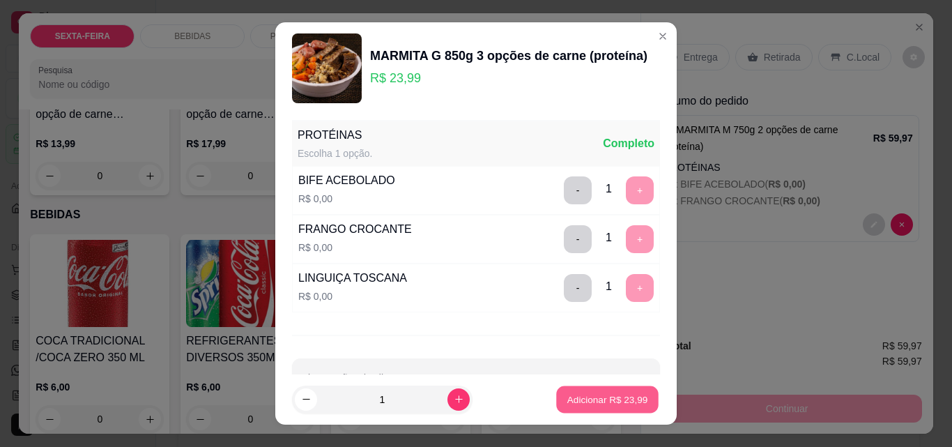
click at [608, 394] on p "Adicionar R$ 23,99" at bounding box center [607, 398] width 81 height 13
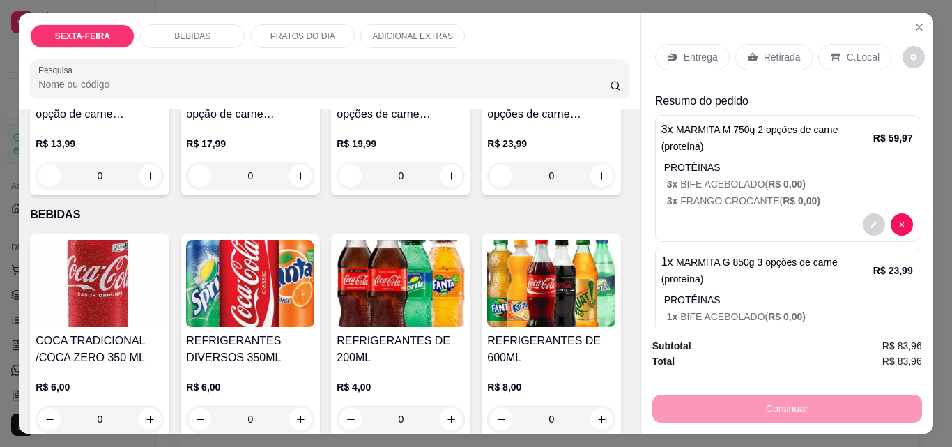
click at [782, 57] on p "Retirada" at bounding box center [782, 57] width 37 height 14
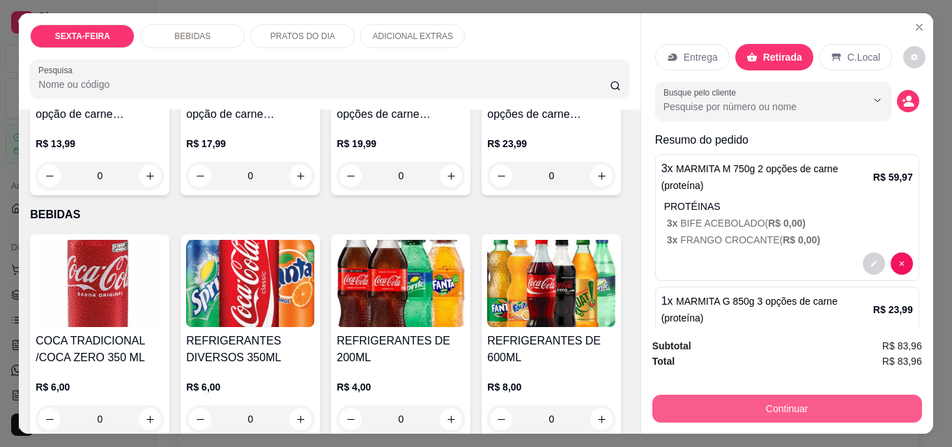
click at [773, 405] on button "Continuar" at bounding box center [787, 408] width 270 height 28
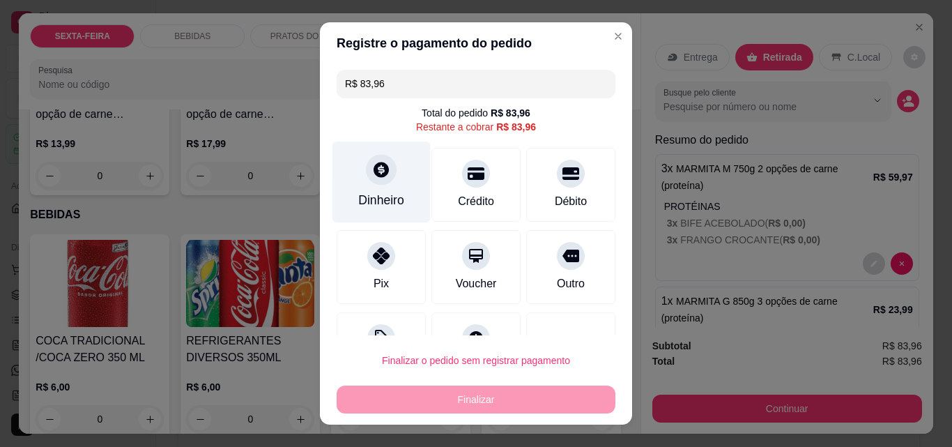
click at [378, 183] on div at bounding box center [381, 169] width 31 height 31
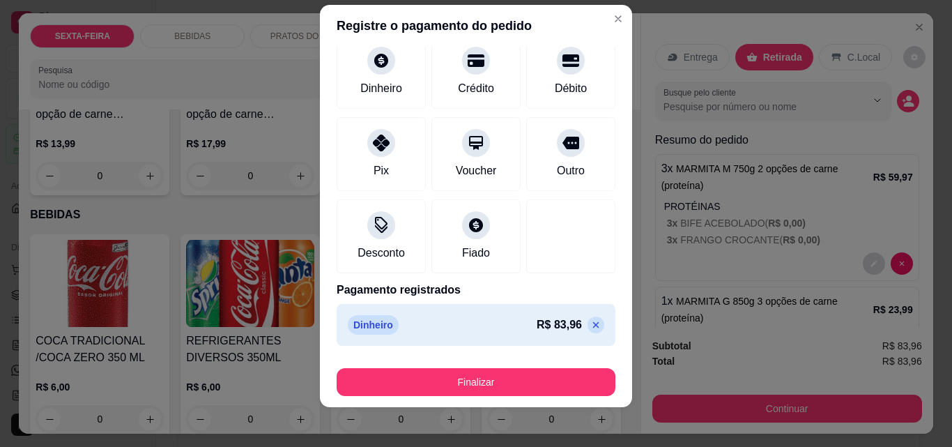
scroll to position [22, 0]
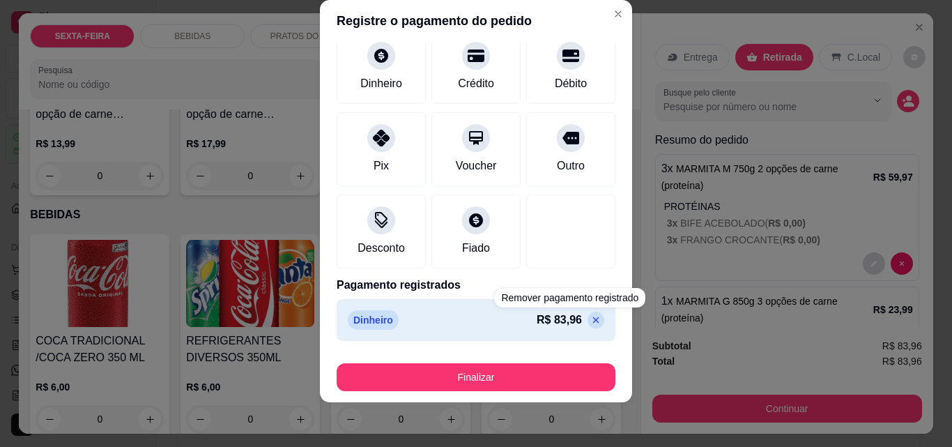
click at [590, 317] on icon at bounding box center [595, 319] width 11 height 11
type input "R$ 83,96"
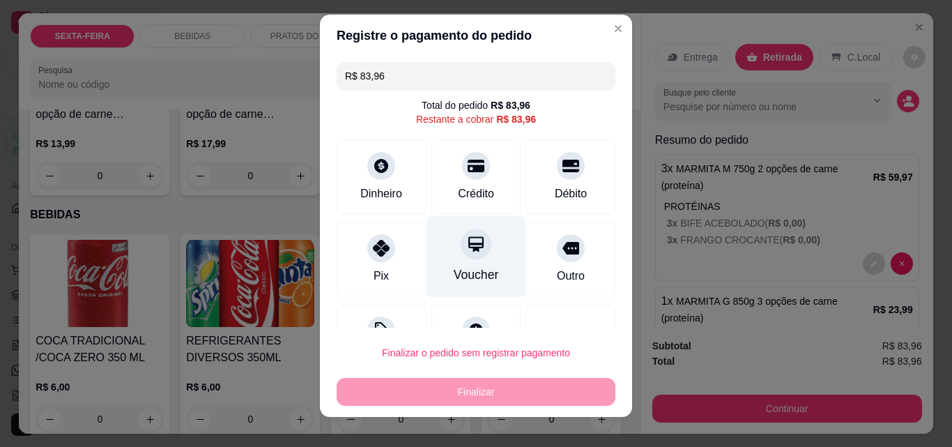
scroll to position [0, 0]
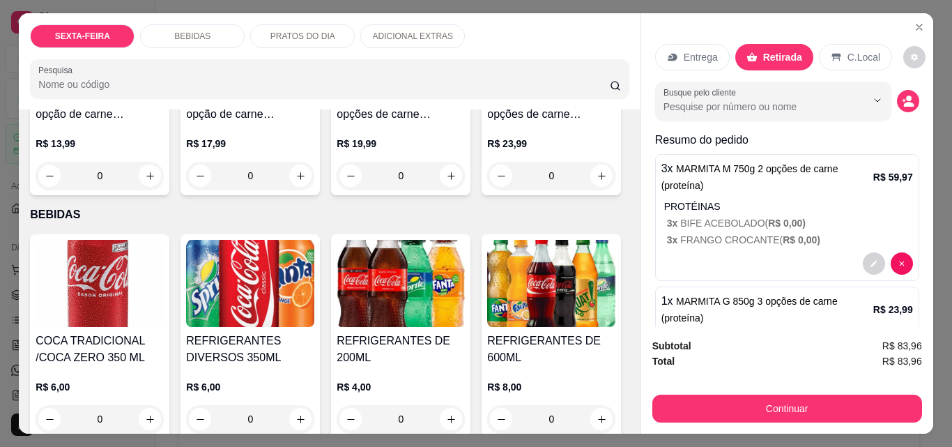
click at [746, 216] on p "3 x BIFE ACEBOLADO ( R$ 0,00 )" at bounding box center [790, 223] width 246 height 14
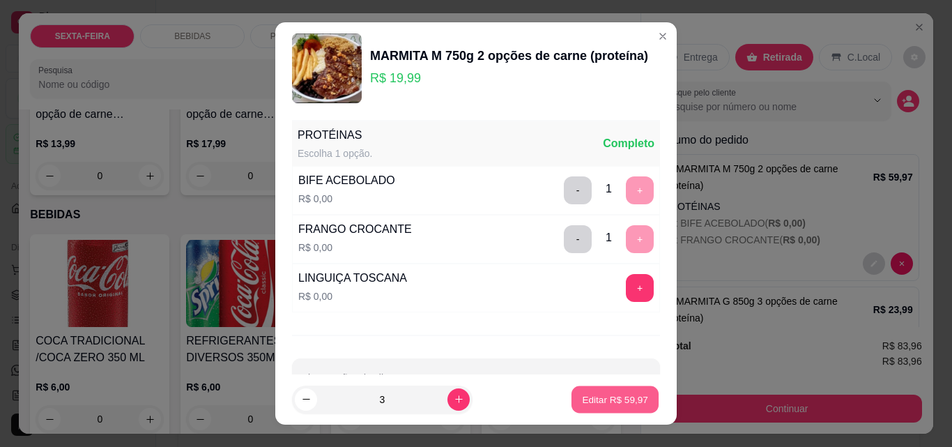
click at [603, 393] on p "Editar R$ 59,97" at bounding box center [614, 398] width 65 height 13
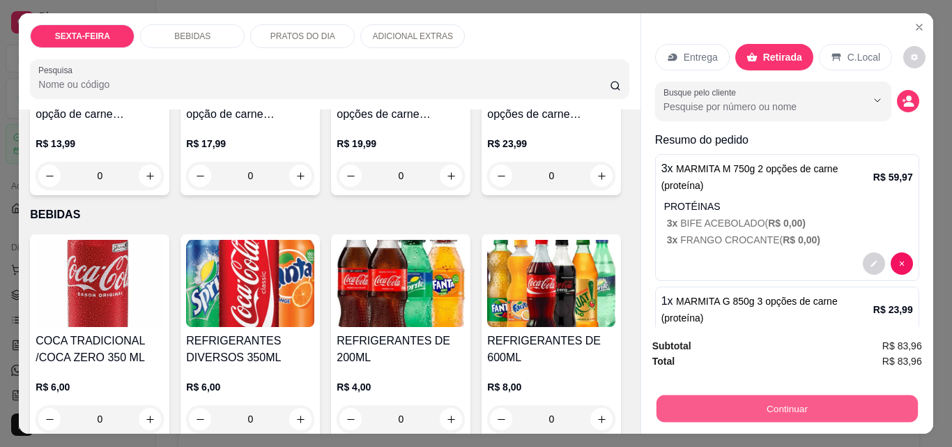
click at [799, 399] on button "Continuar" at bounding box center [786, 407] width 261 height 27
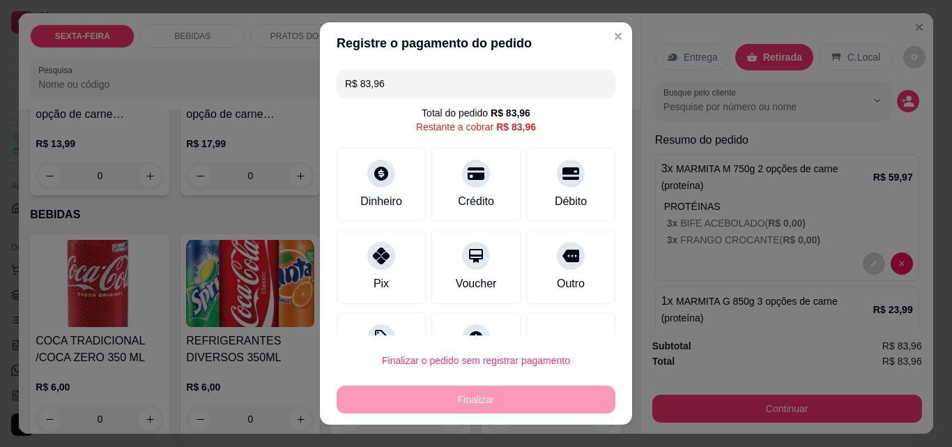
click at [459, 121] on div "Restante a cobrar R$ 83,96" at bounding box center [476, 127] width 120 height 14
click at [516, 132] on div "R$ 83,96" at bounding box center [516, 127] width 40 height 14
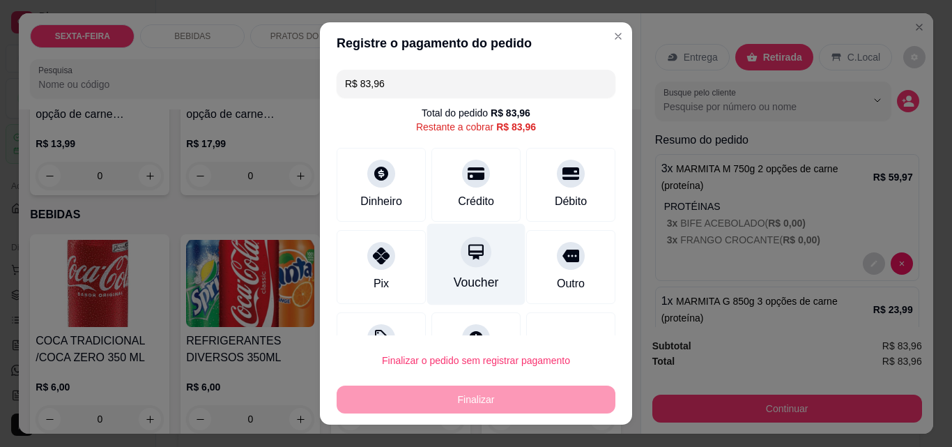
scroll to position [56, 0]
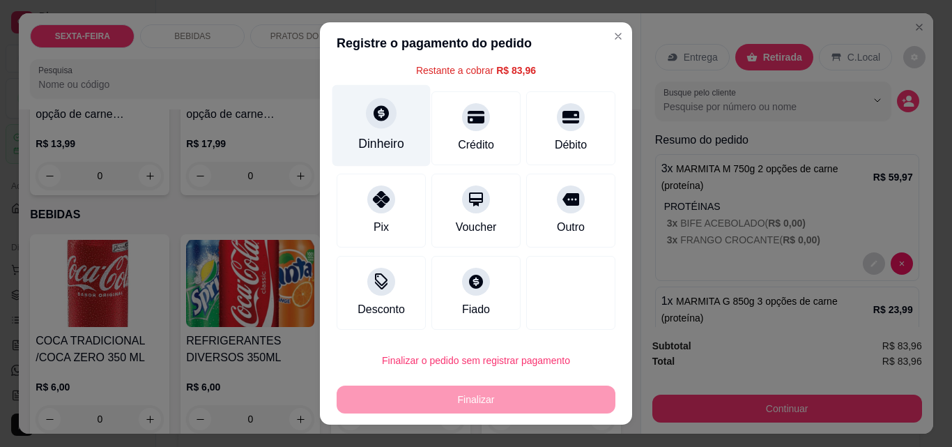
click at [373, 111] on icon at bounding box center [381, 113] width 18 height 18
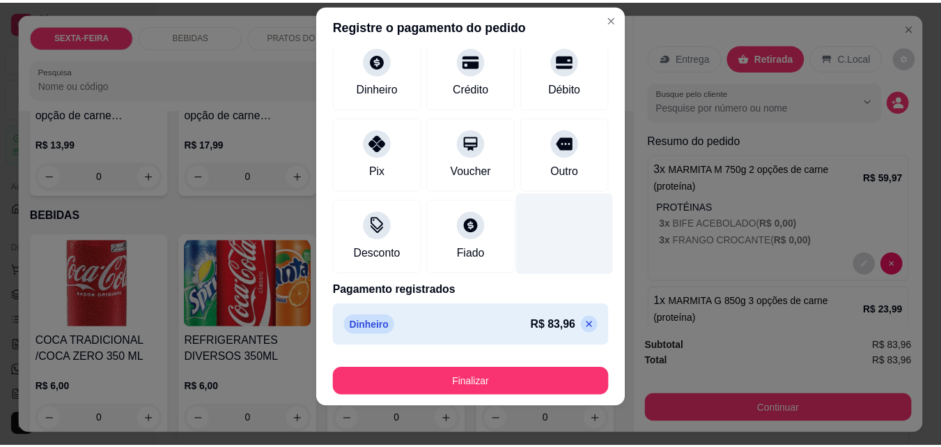
scroll to position [22, 0]
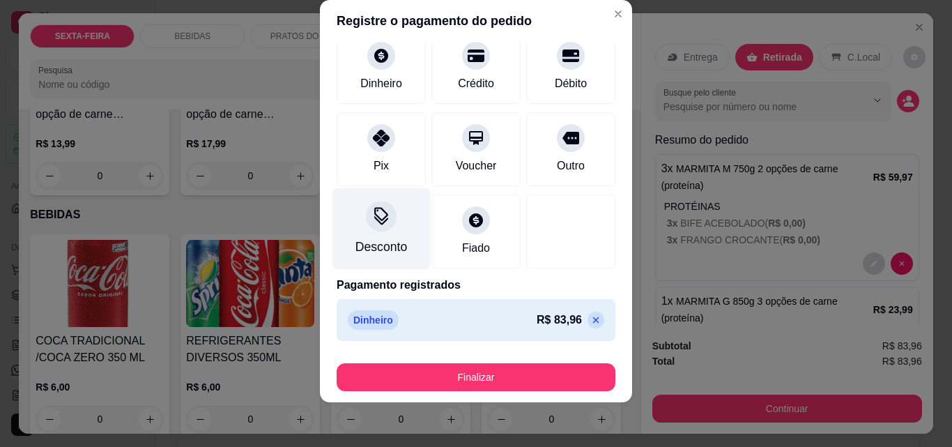
click at [376, 221] on icon at bounding box center [381, 220] width 14 height 9
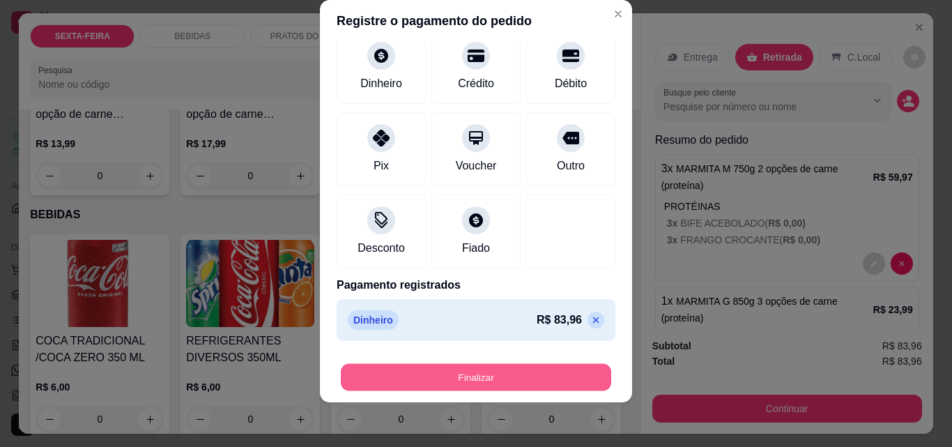
click at [493, 372] on button "Finalizar" at bounding box center [476, 377] width 270 height 27
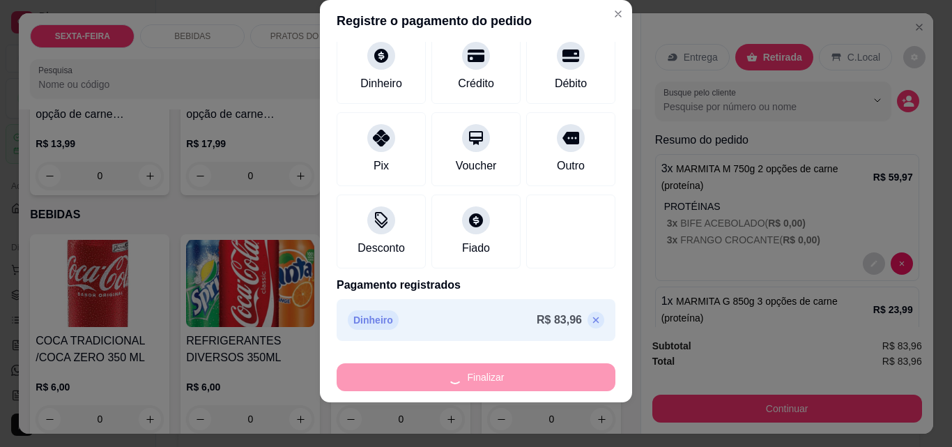
type input "-R$ 83,96"
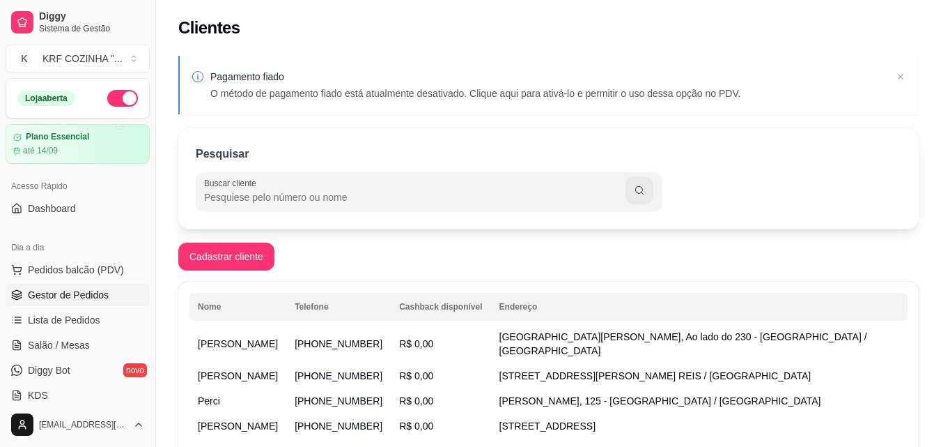
click at [68, 294] on span "Gestor de Pedidos" at bounding box center [68, 295] width 81 height 14
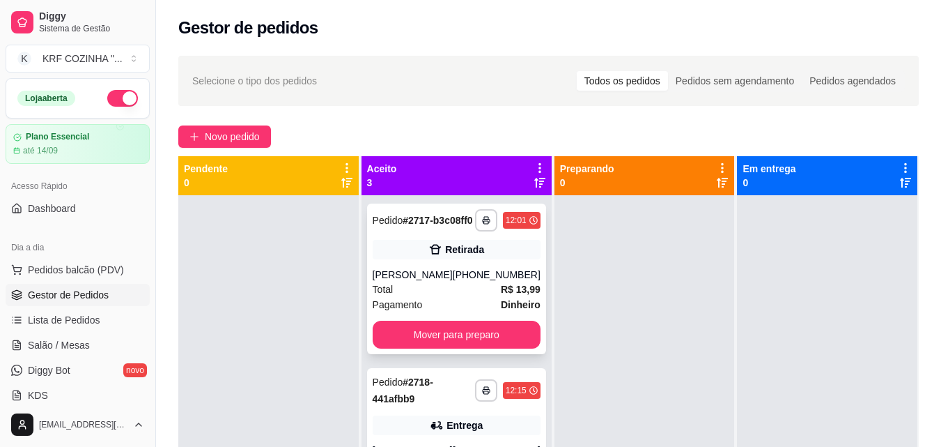
click at [441, 246] on div "**********" at bounding box center [456, 278] width 179 height 151
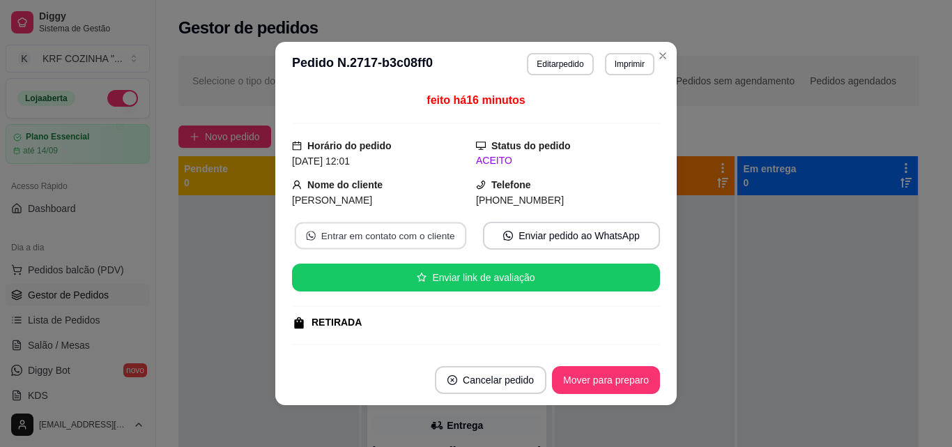
click at [406, 232] on button "Entrar em contato com o cliente" at bounding box center [380, 235] width 171 height 27
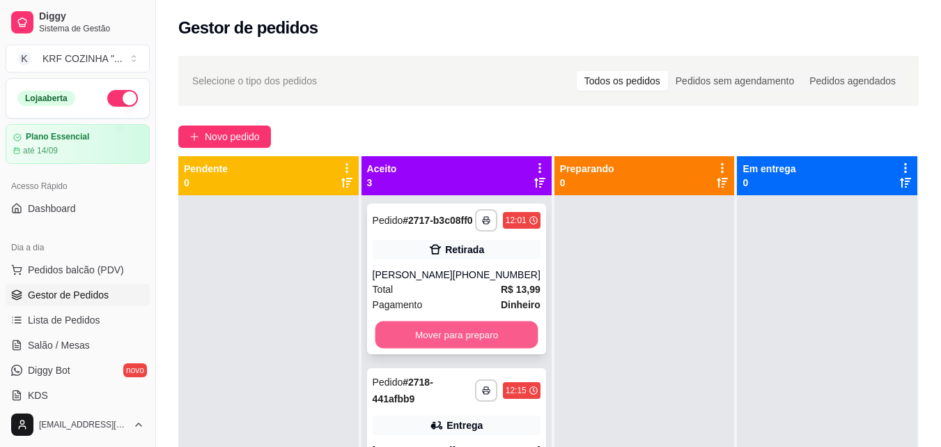
click at [449, 344] on button "Mover para preparo" at bounding box center [456, 334] width 163 height 27
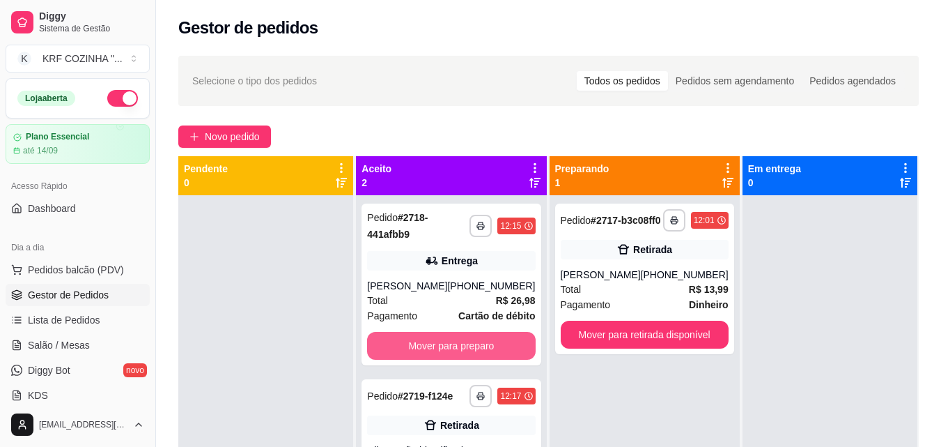
click at [450, 344] on button "Mover para preparo" at bounding box center [451, 346] width 168 height 28
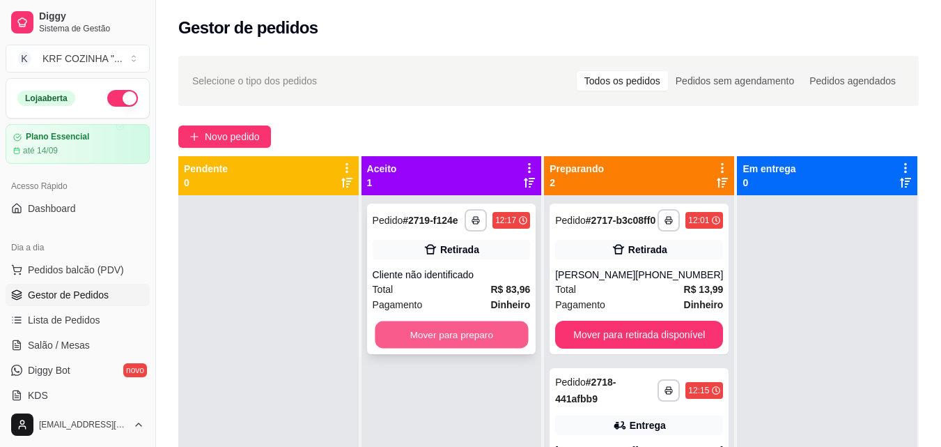
click at [457, 334] on button "Mover para preparo" at bounding box center [451, 334] width 153 height 27
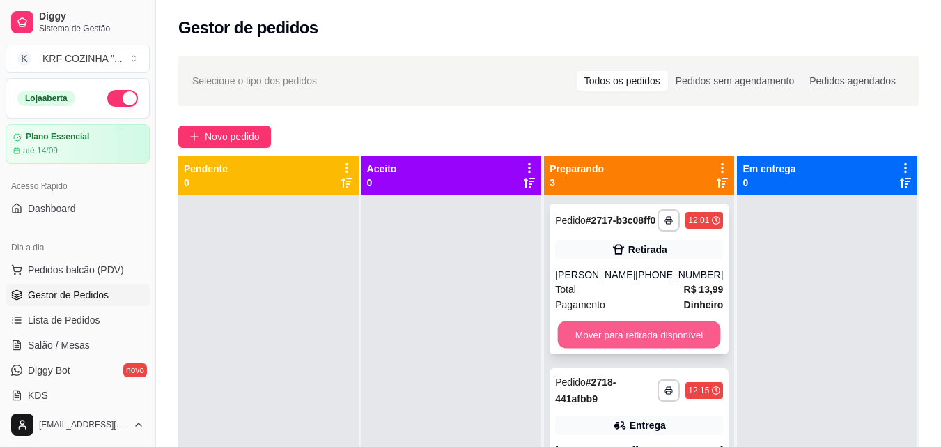
click at [628, 346] on button "Mover para retirada disponível" at bounding box center [639, 334] width 163 height 27
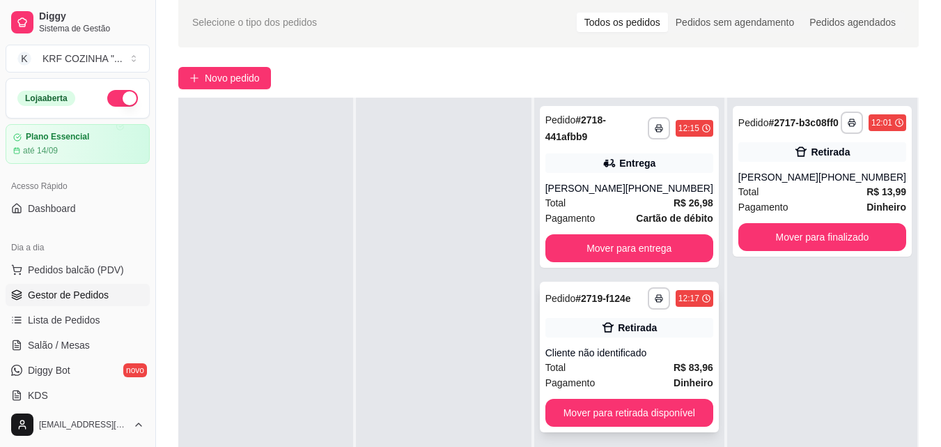
scroll to position [139, 0]
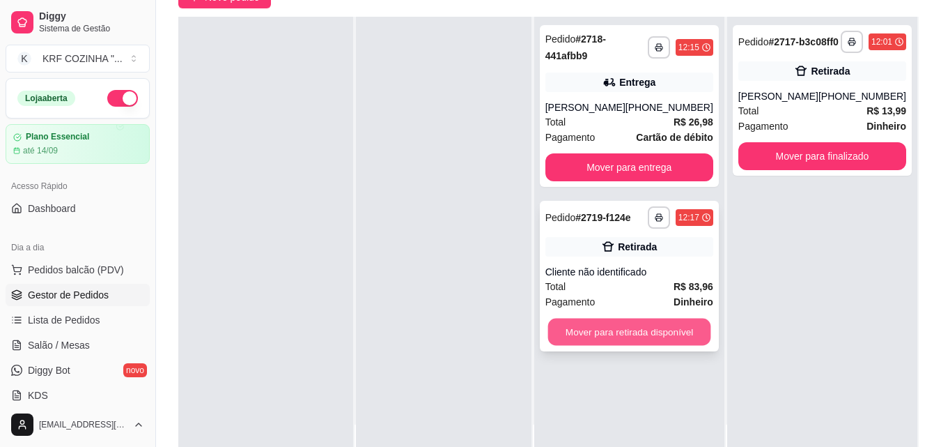
click at [619, 337] on button "Mover para retirada disponível" at bounding box center [629, 331] width 163 height 27
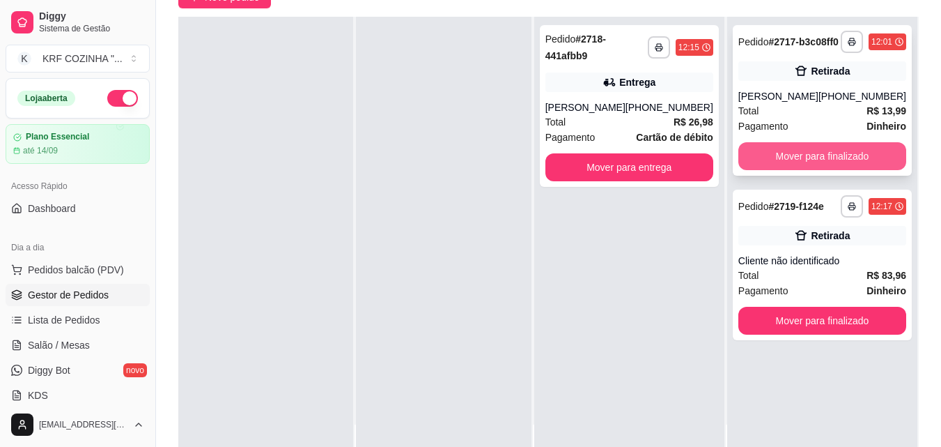
click at [810, 167] on button "Mover para finalizado" at bounding box center [823, 156] width 168 height 28
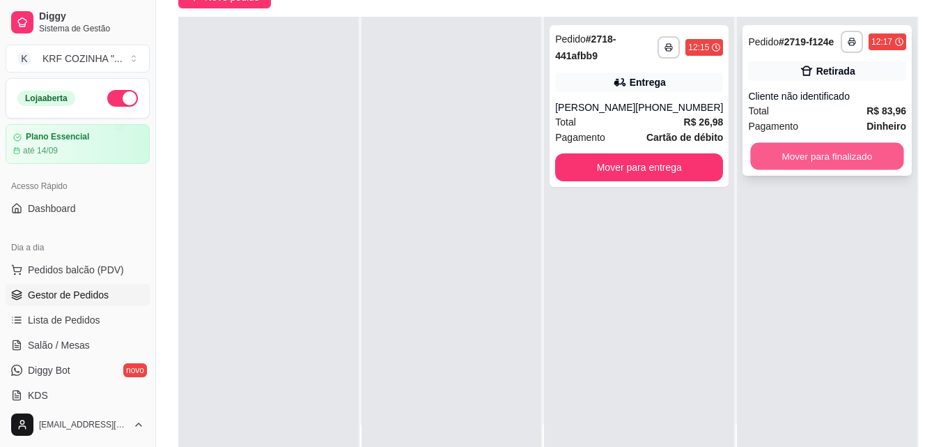
click at [803, 148] on button "Mover para finalizado" at bounding box center [827, 156] width 153 height 27
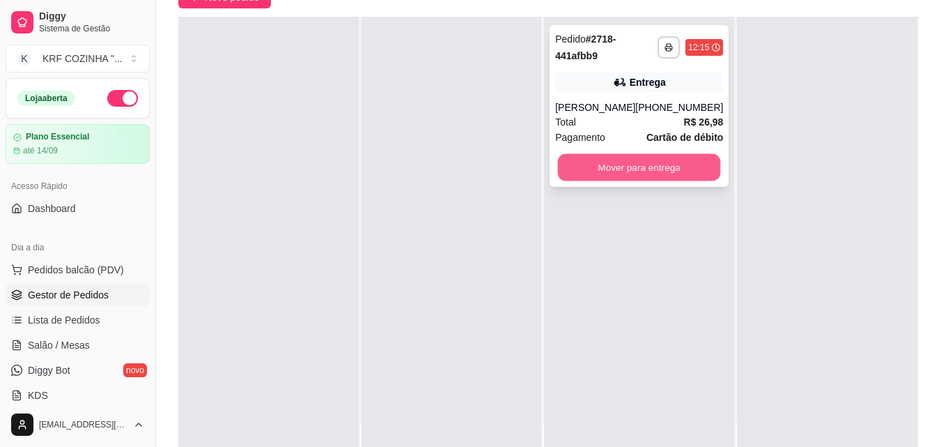
click at [600, 171] on button "Mover para entrega" at bounding box center [639, 167] width 163 height 27
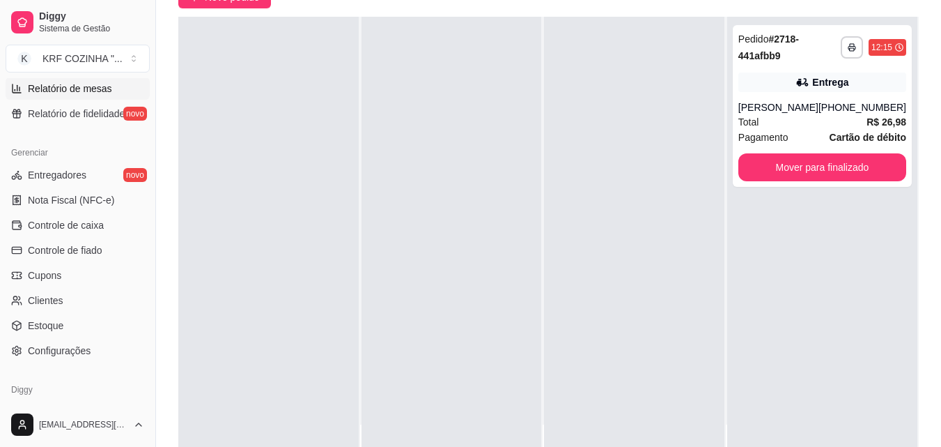
scroll to position [556, 0]
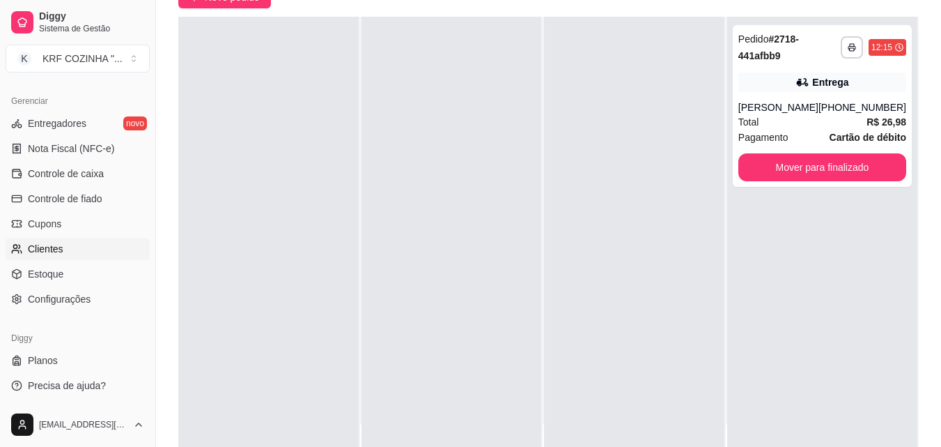
click at [56, 247] on span "Clientes" at bounding box center [46, 249] width 36 height 14
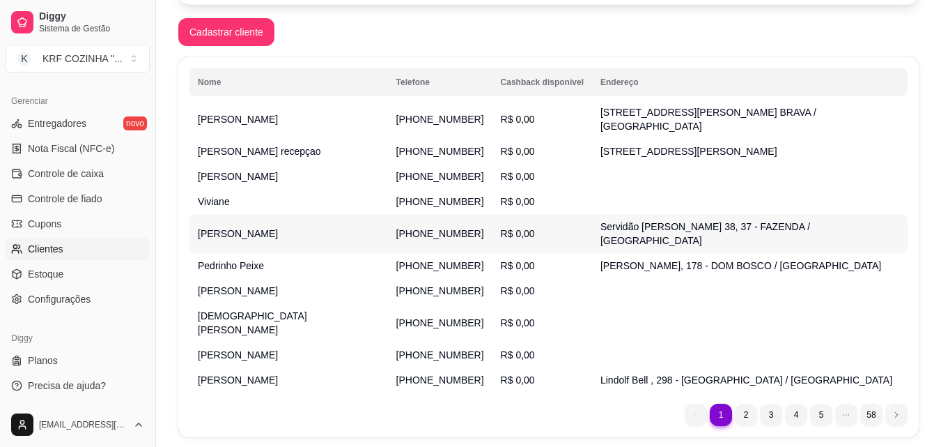
scroll to position [229, 0]
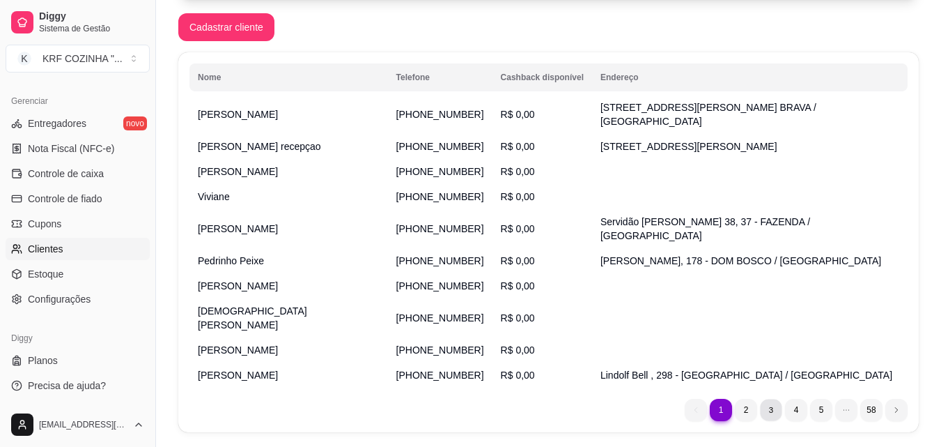
click at [770, 399] on li "3" at bounding box center [771, 410] width 22 height 22
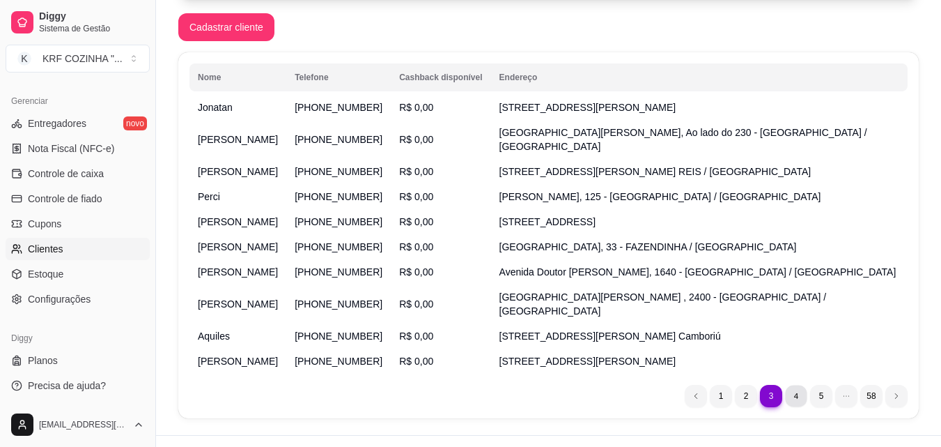
click at [793, 385] on li "4" at bounding box center [796, 396] width 22 height 22
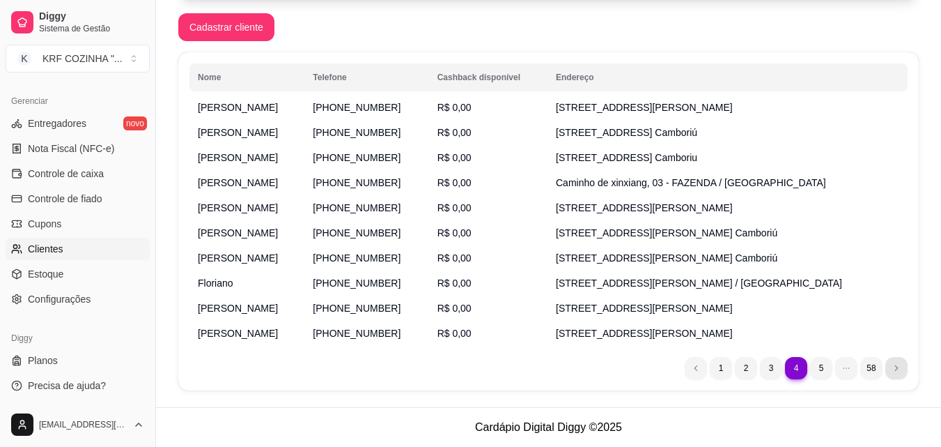
click at [896, 371] on icon "next page button" at bounding box center [897, 368] width 8 height 8
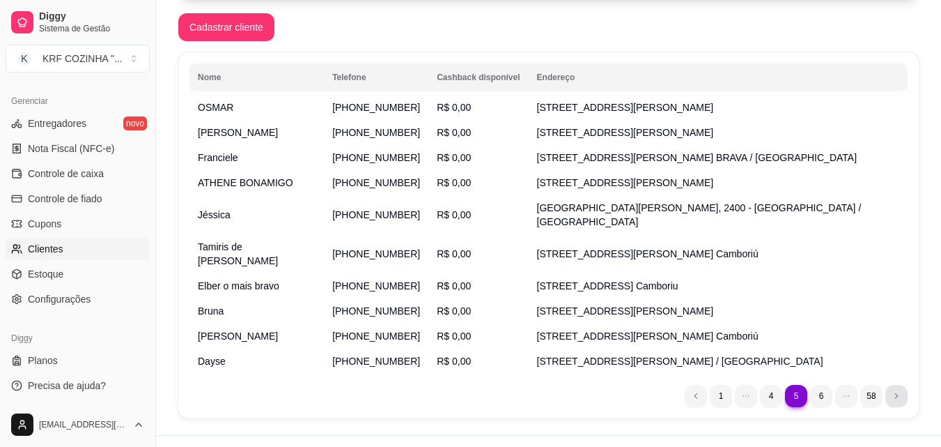
click at [896, 392] on icon "next page button" at bounding box center [897, 396] width 8 height 8
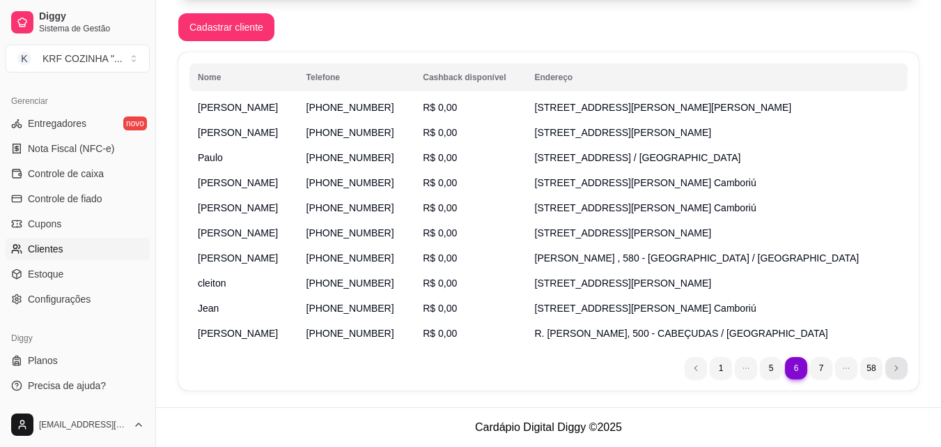
click at [896, 371] on icon "next page button" at bounding box center [897, 368] width 8 height 8
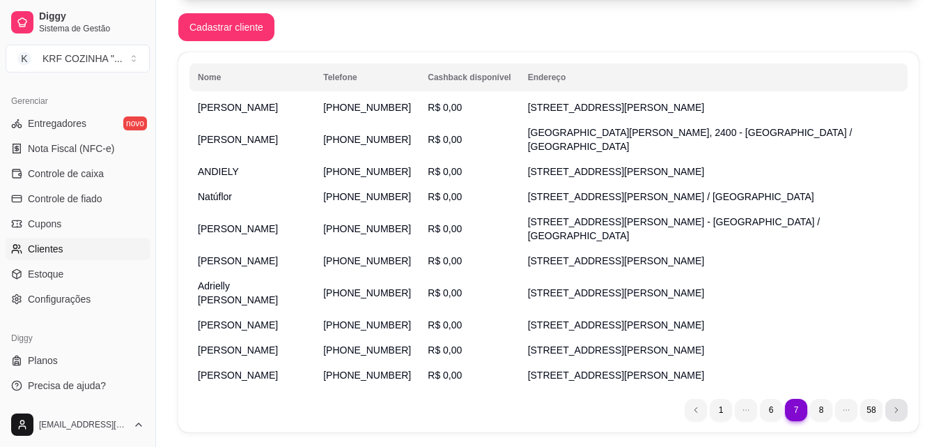
click at [896, 406] on icon "next page button" at bounding box center [897, 410] width 8 height 8
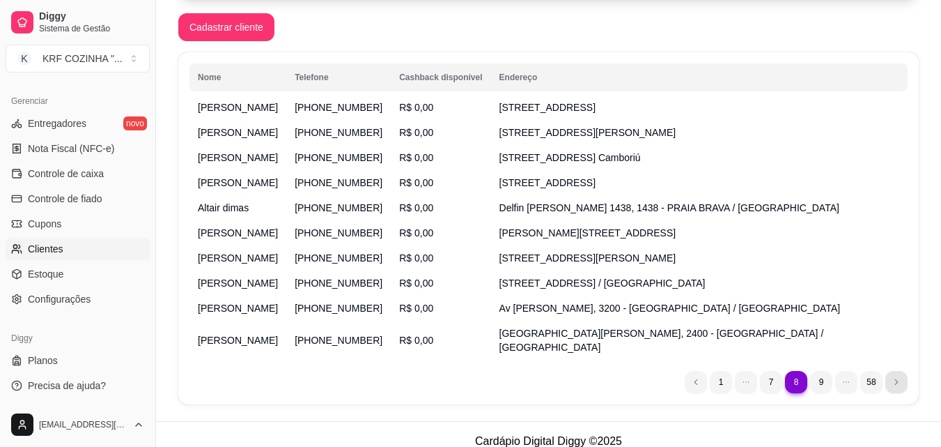
click at [899, 378] on icon "next page button" at bounding box center [897, 382] width 8 height 8
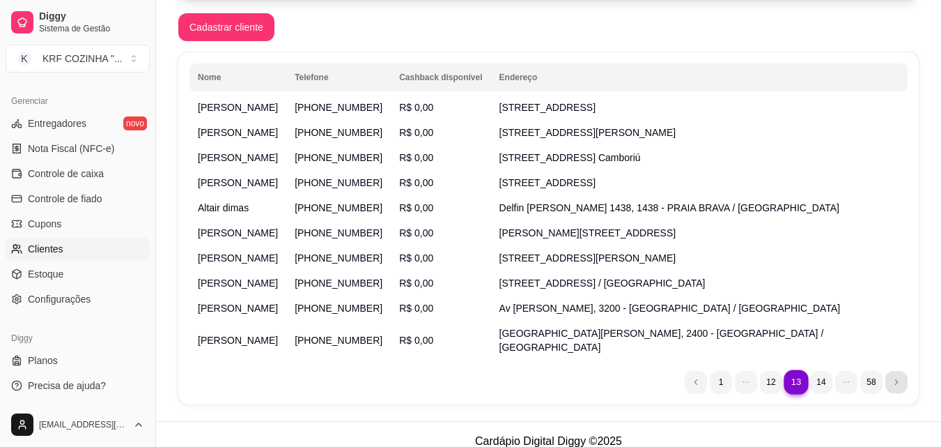
click at [899, 378] on icon "next page button" at bounding box center [897, 382] width 8 height 8
click at [900, 378] on icon "next page button" at bounding box center [897, 382] width 8 height 8
click at [901, 371] on li "next page button" at bounding box center [897, 382] width 22 height 22
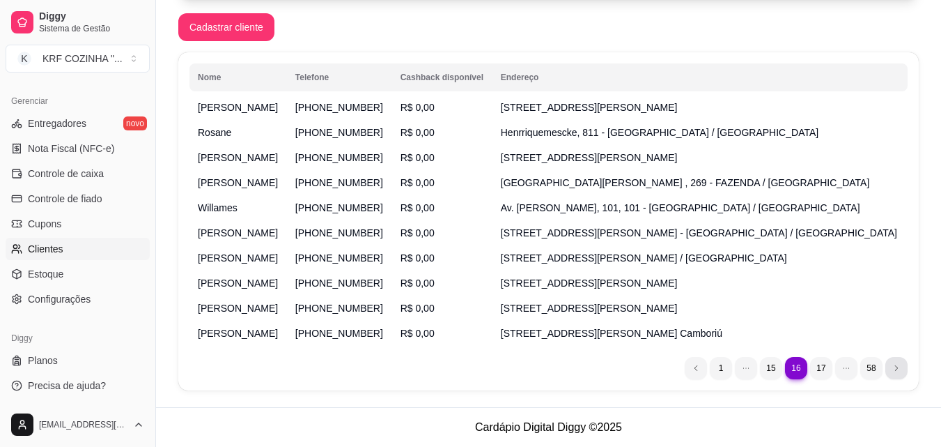
click at [903, 365] on li "next page button" at bounding box center [897, 368] width 22 height 22
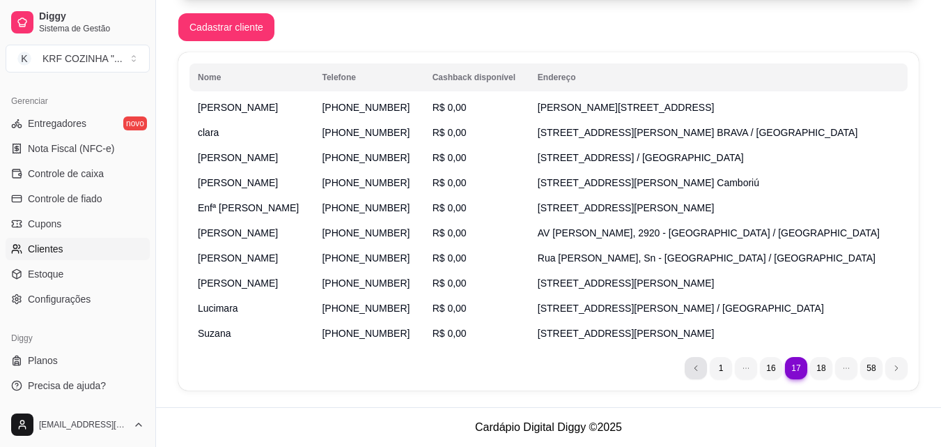
click at [693, 365] on icon "previous page button" at bounding box center [696, 368] width 8 height 8
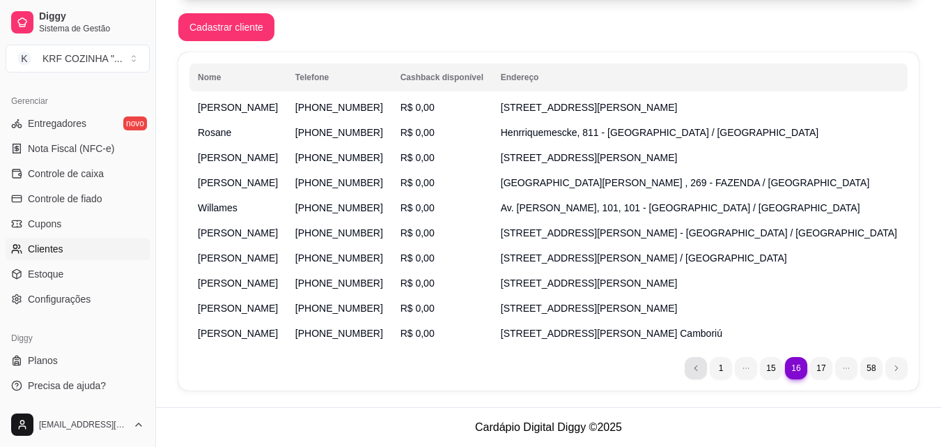
click at [693, 365] on icon "previous page button" at bounding box center [696, 368] width 8 height 8
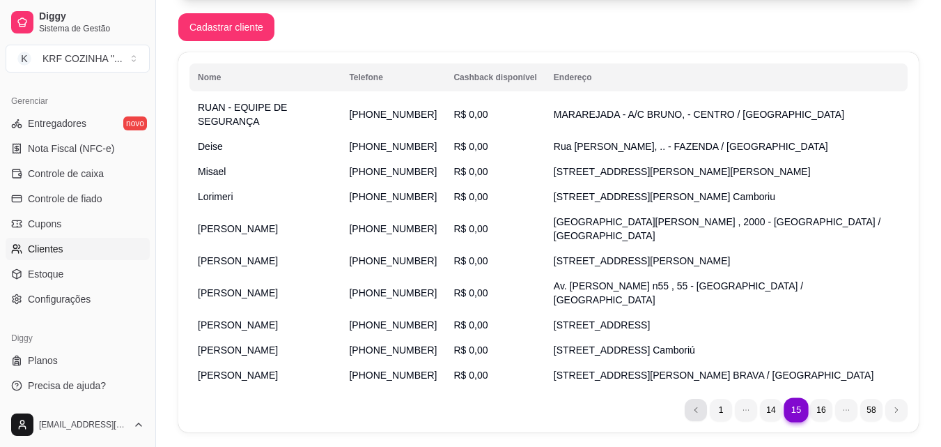
click at [693, 406] on icon "previous page button" at bounding box center [696, 410] width 8 height 8
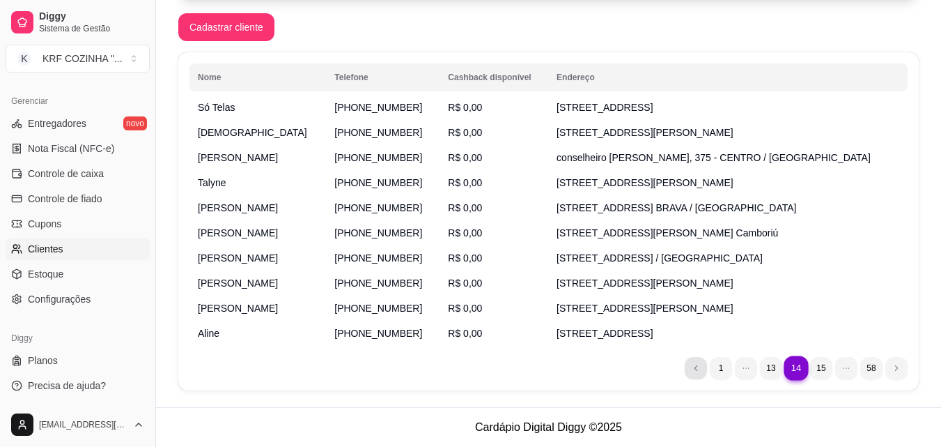
click at [693, 365] on icon "previous page button" at bounding box center [696, 368] width 8 height 8
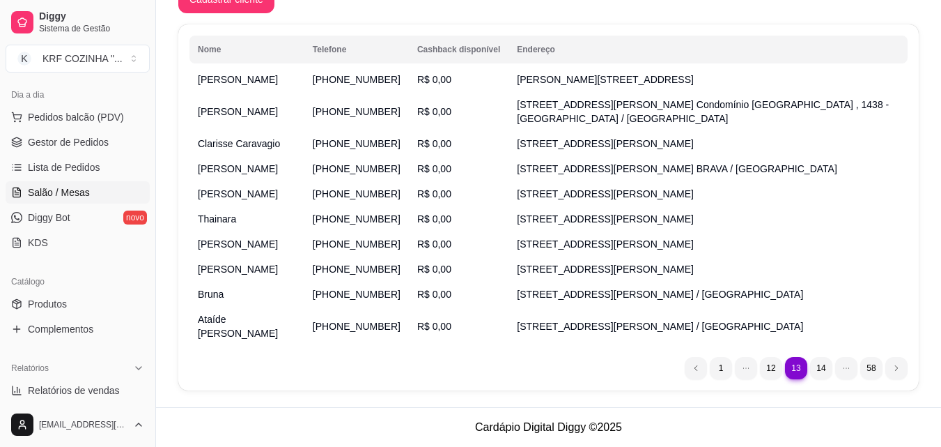
scroll to position [138, 0]
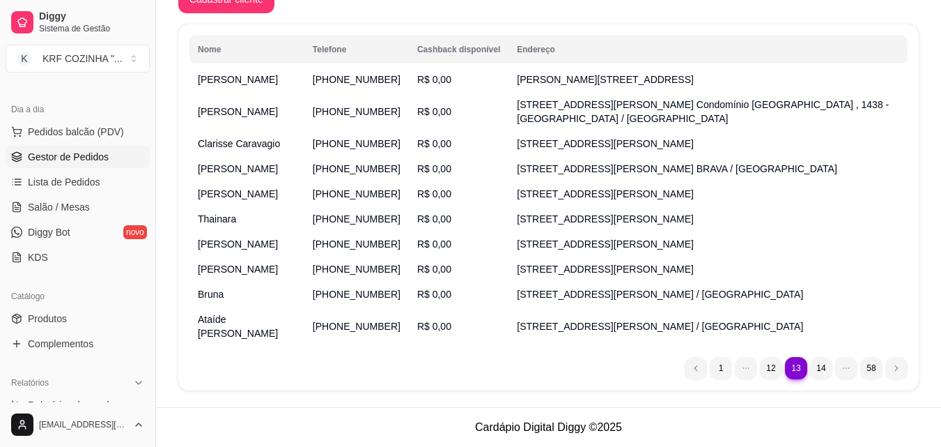
click at [109, 151] on link "Gestor de Pedidos" at bounding box center [78, 157] width 144 height 22
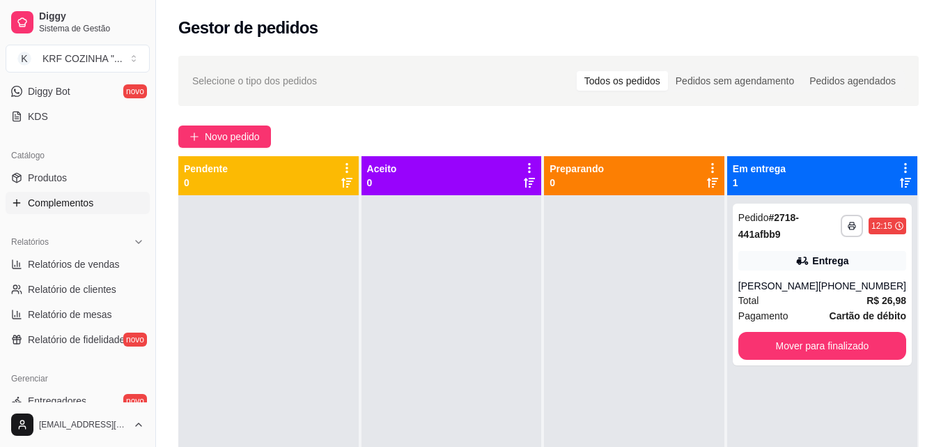
scroll to position [417, 0]
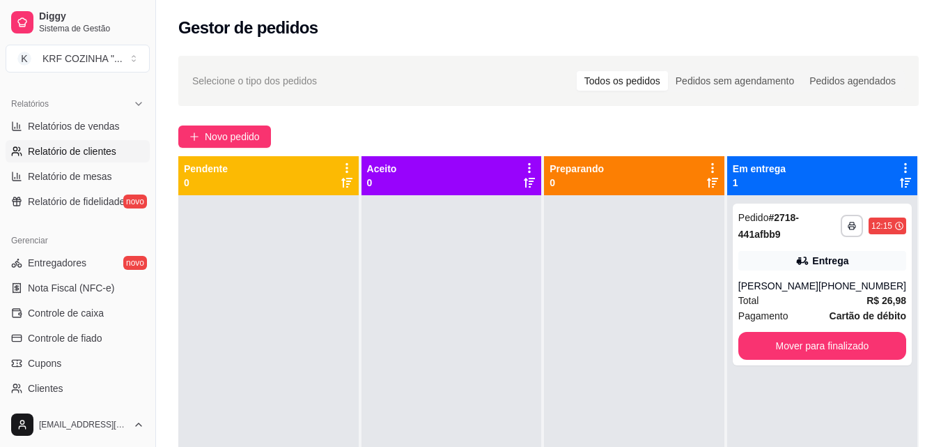
click at [80, 151] on span "Relatório de clientes" at bounding box center [72, 151] width 88 height 14
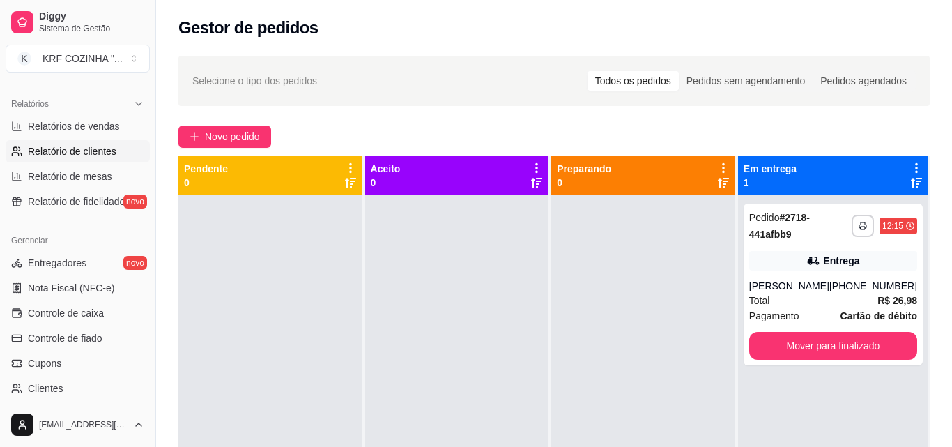
select select "30"
select select "HIGHEST_TOTAL_SPENT_WITH_ORDERS"
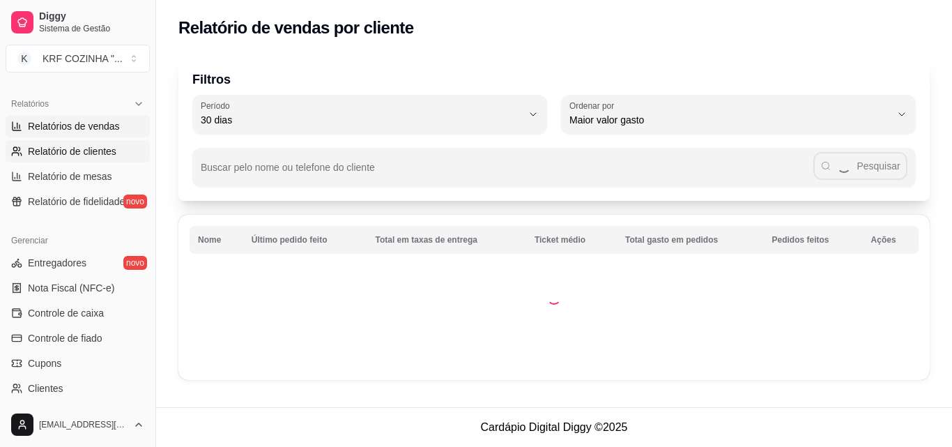
click at [81, 122] on span "Relatórios de vendas" at bounding box center [74, 126] width 92 height 14
select select "ALL"
select select "0"
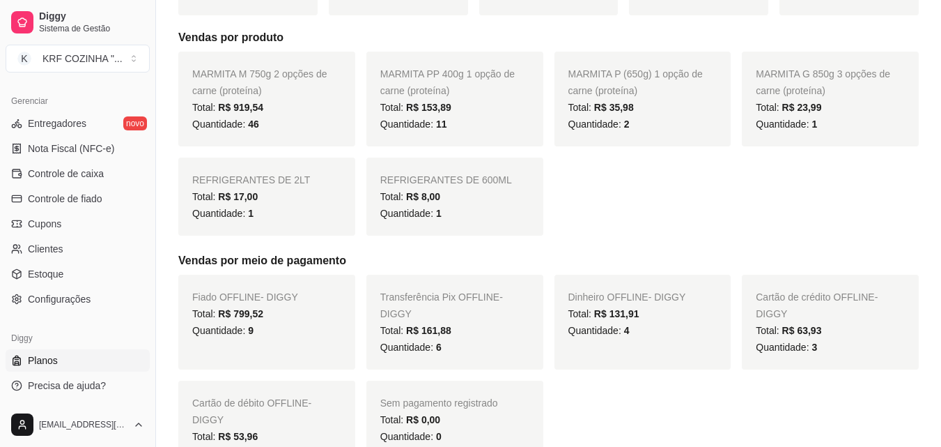
scroll to position [348, 0]
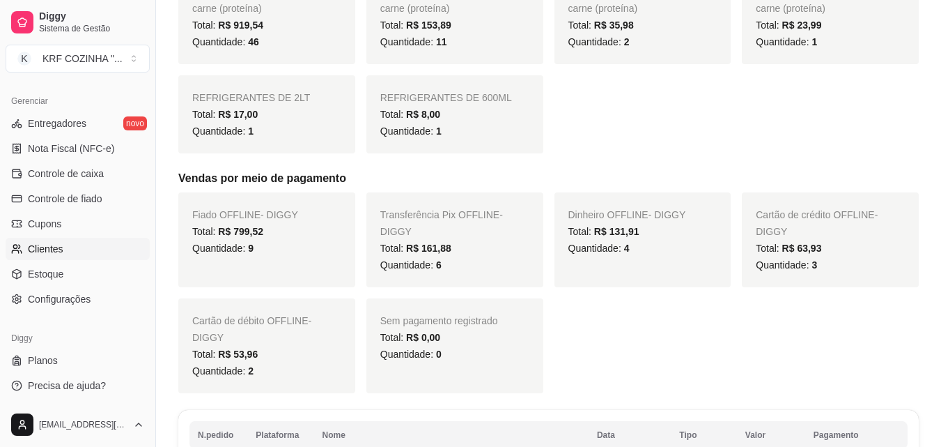
click at [68, 244] on link "Clientes" at bounding box center [78, 249] width 144 height 22
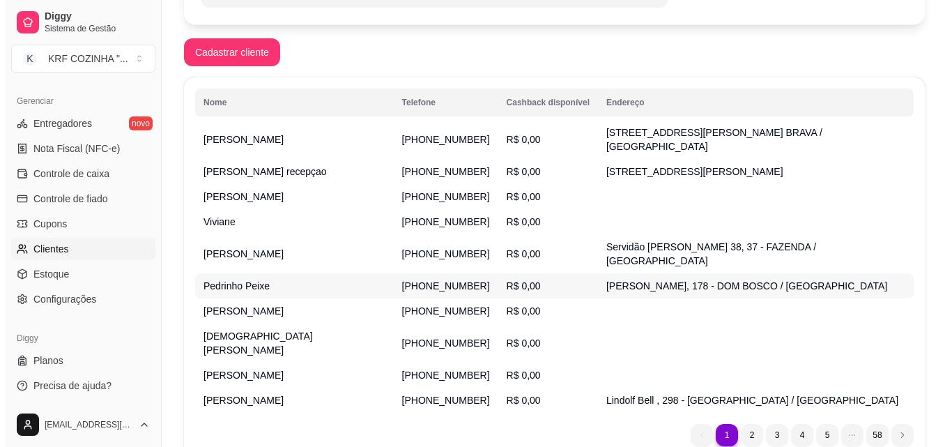
scroll to position [209, 0]
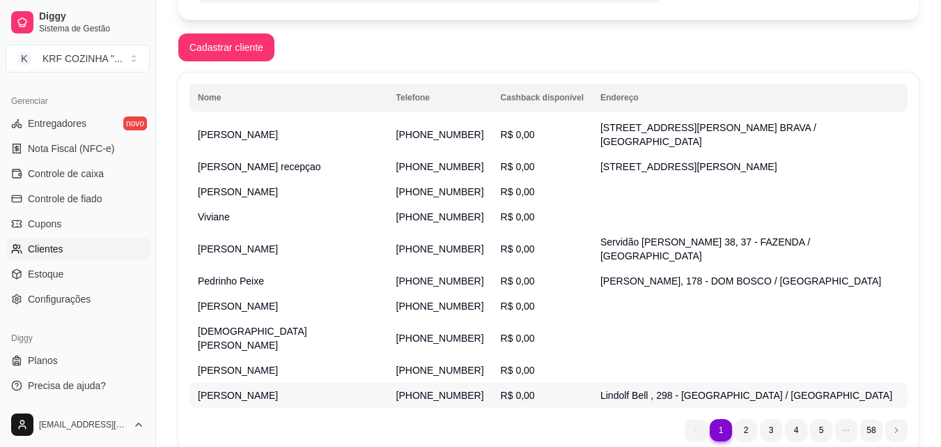
click at [403, 383] on td "[PHONE_NUMBER]" at bounding box center [440, 395] width 105 height 25
click at [412, 389] on span "[PHONE_NUMBER]" at bounding box center [440, 394] width 88 height 11
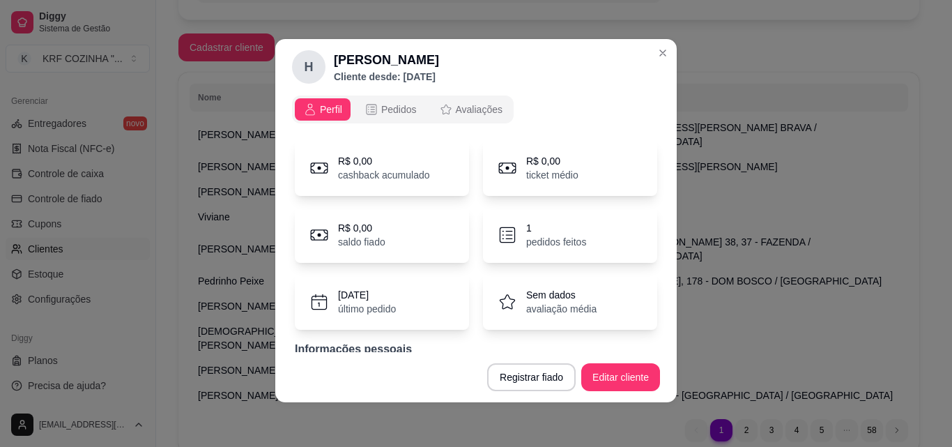
scroll to position [0, 0]
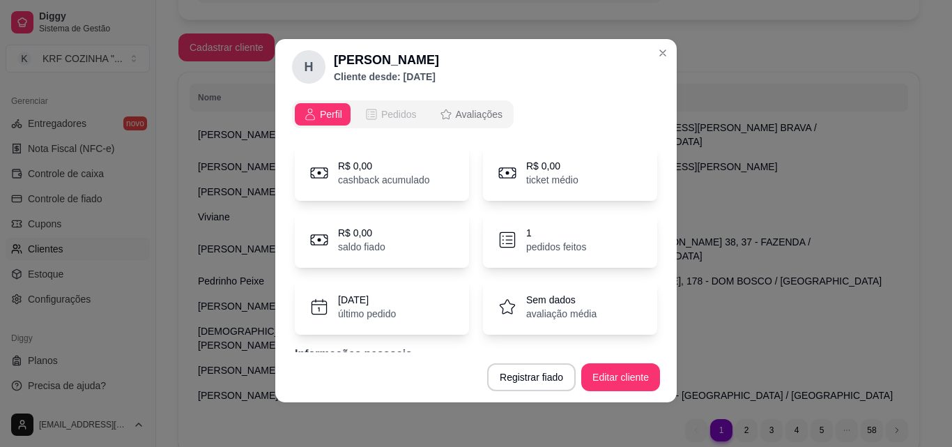
click at [381, 109] on span "Pedidos" at bounding box center [399, 114] width 36 height 14
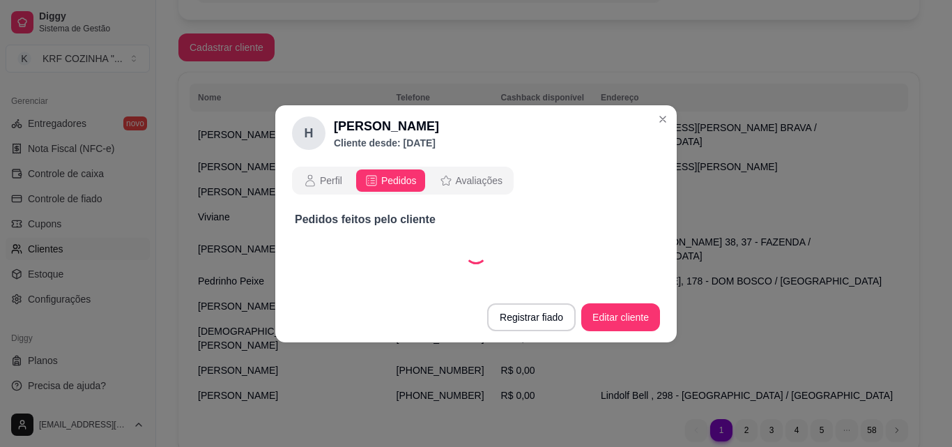
select select "30"
select select "ALL"
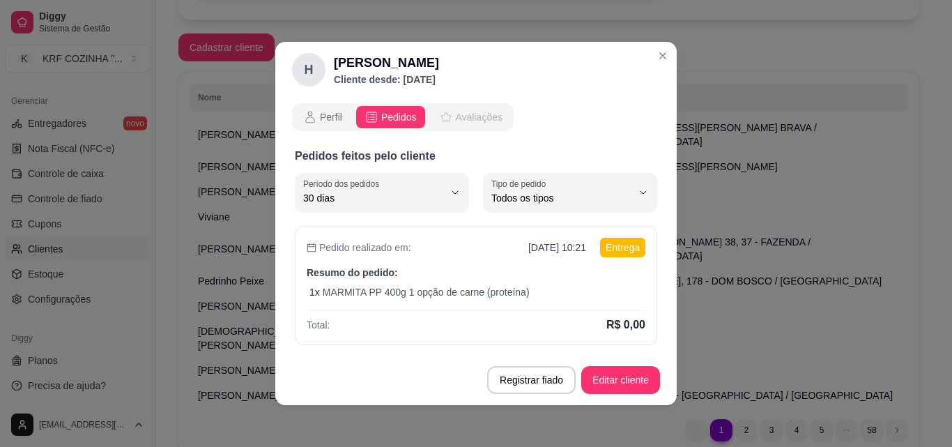
click at [484, 114] on span "Avaliações" at bounding box center [479, 117] width 47 height 14
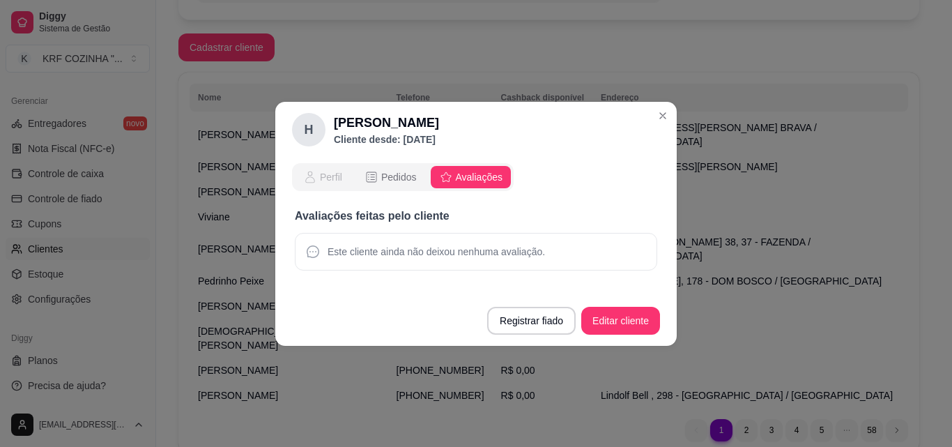
click at [319, 185] on button "Perfil" at bounding box center [323, 177] width 56 height 22
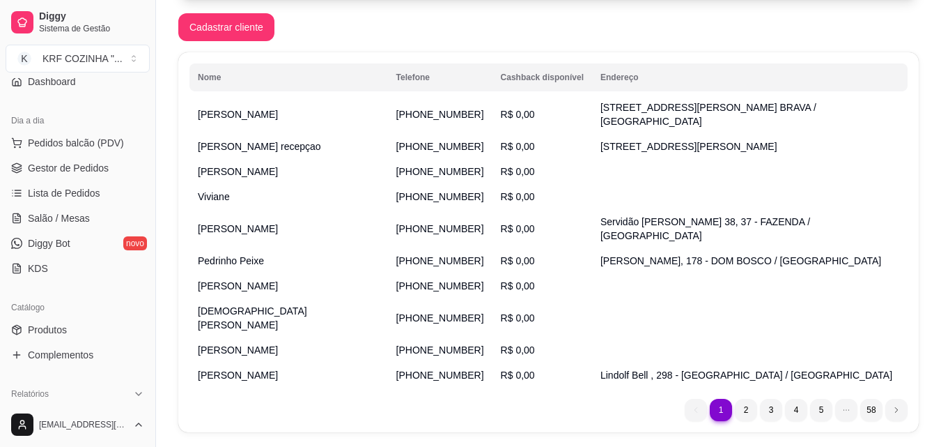
scroll to position [68, 0]
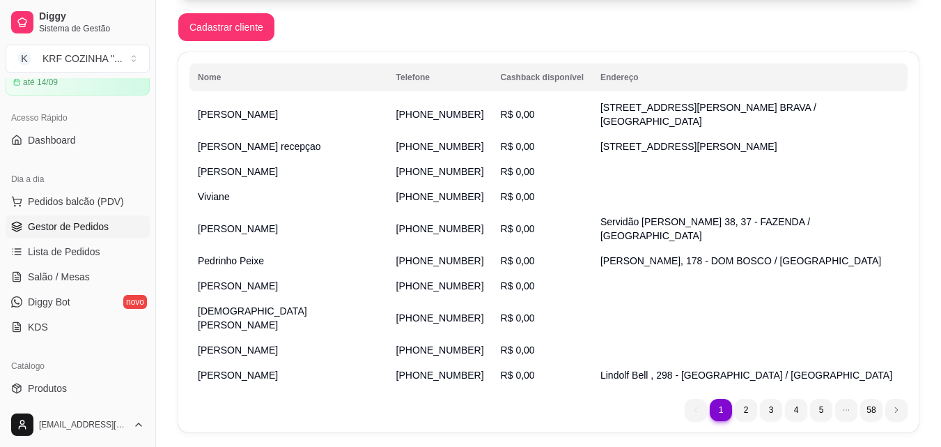
click at [66, 224] on span "Gestor de Pedidos" at bounding box center [68, 226] width 81 height 14
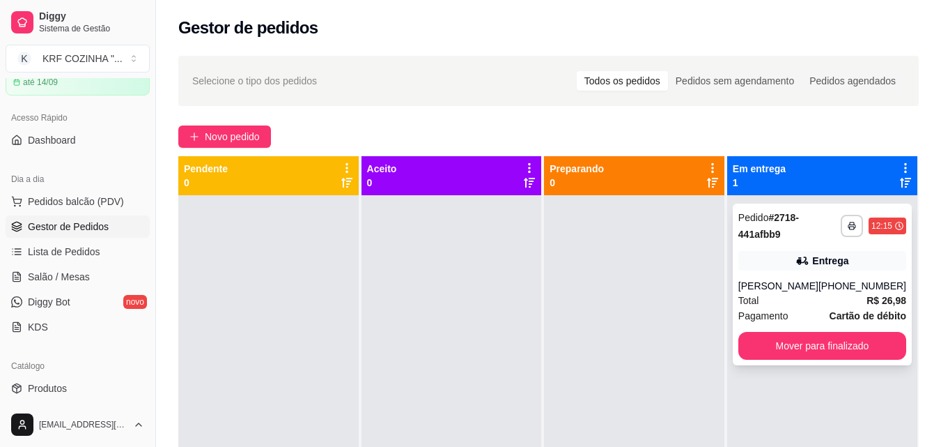
click at [759, 241] on div "Pedido # 2718-441afbb9" at bounding box center [790, 225] width 102 height 33
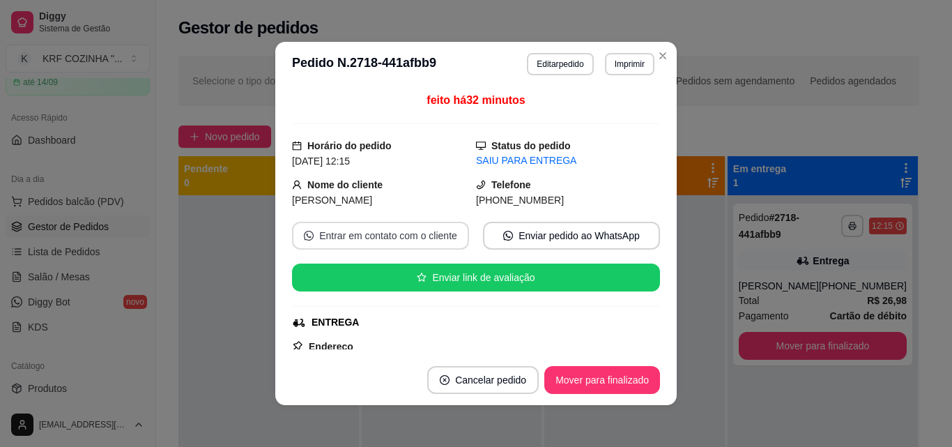
click at [407, 229] on button "Entrar em contato com o cliente" at bounding box center [380, 236] width 177 height 28
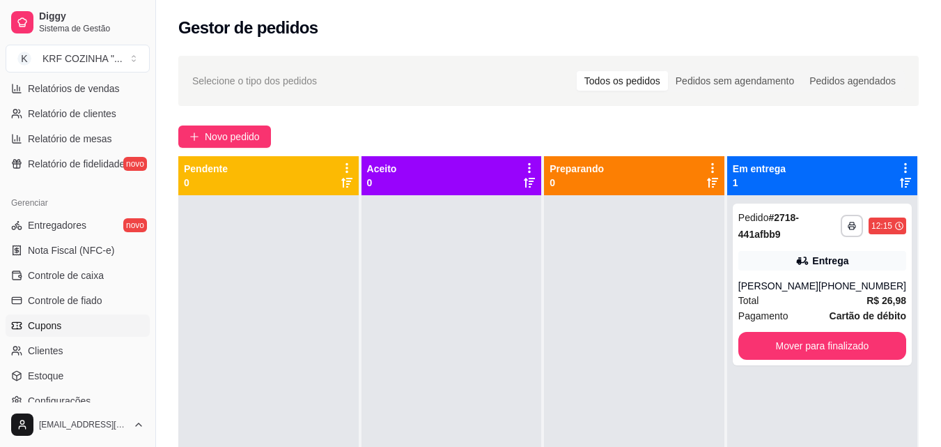
scroll to position [556, 0]
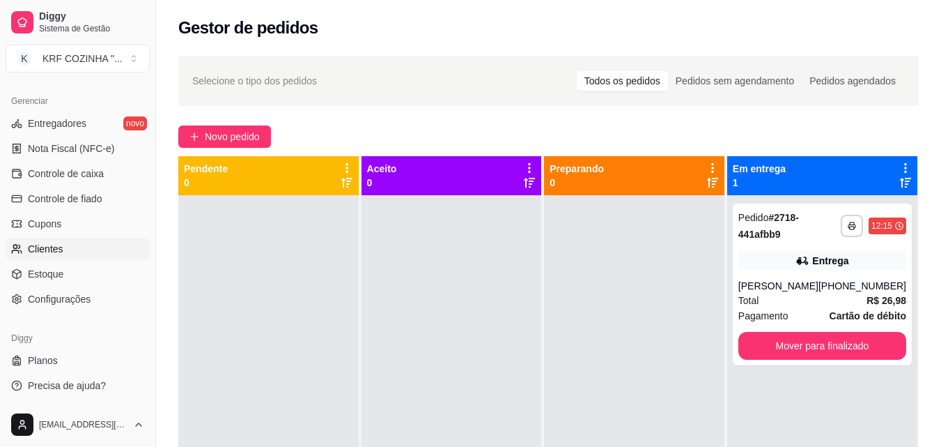
click at [99, 253] on link "Clientes" at bounding box center [78, 249] width 144 height 22
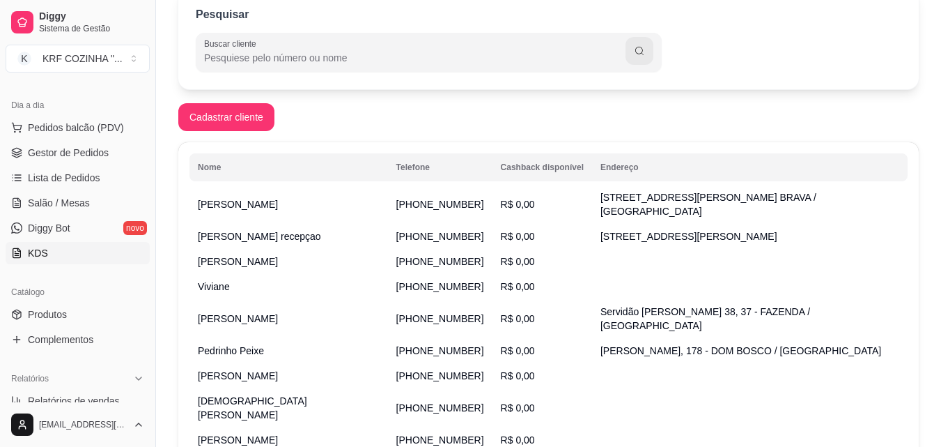
scroll to position [138, 0]
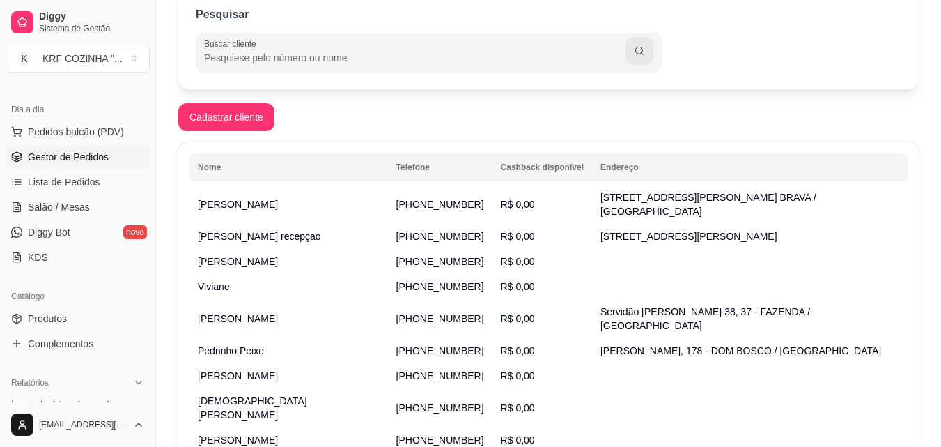
click at [74, 156] on span "Gestor de Pedidos" at bounding box center [68, 157] width 81 height 14
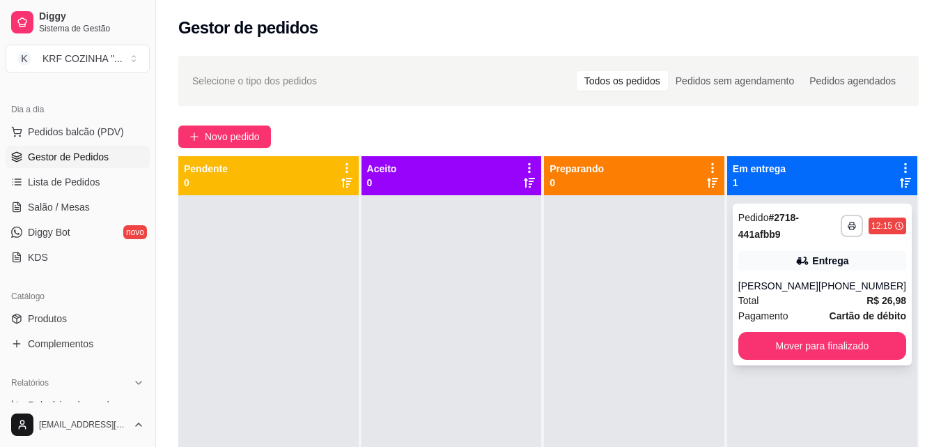
click at [759, 245] on div "**********" at bounding box center [822, 284] width 179 height 162
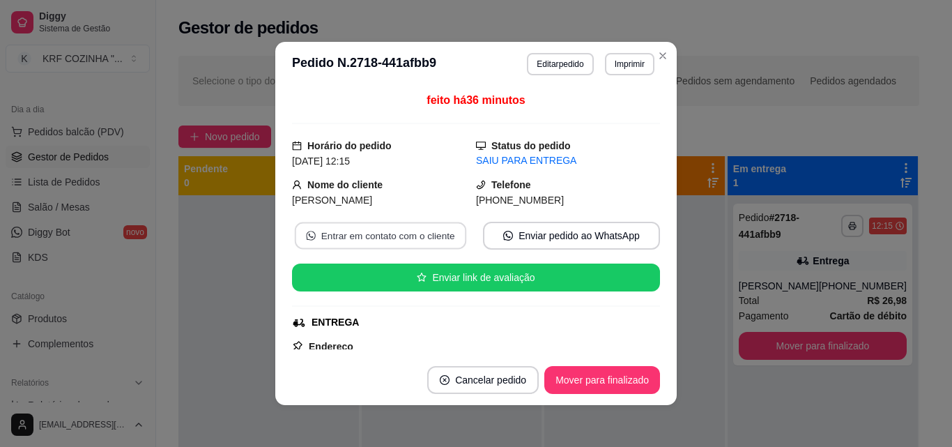
click at [393, 240] on button "Entrar em contato com o cliente" at bounding box center [380, 235] width 171 height 27
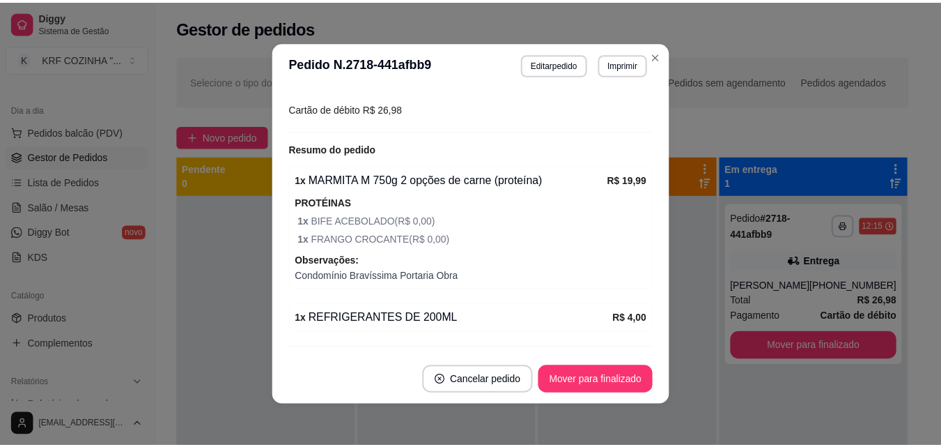
scroll to position [422, 0]
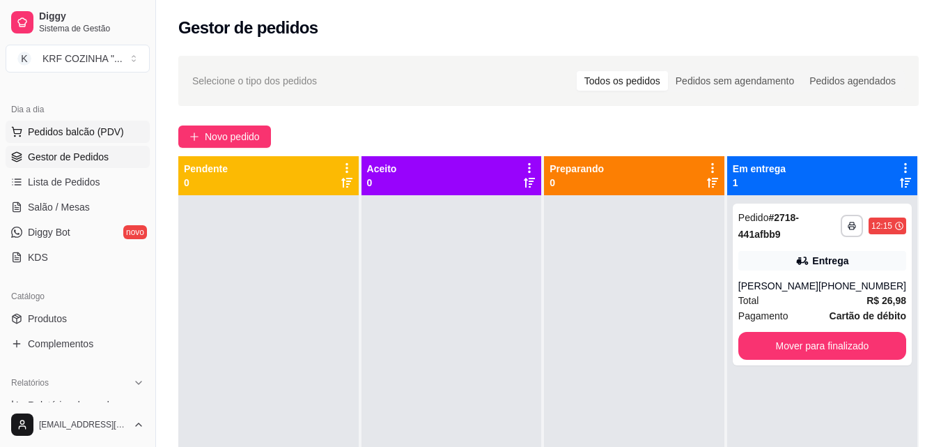
click at [68, 127] on span "Pedidos balcão (PDV)" at bounding box center [76, 132] width 96 height 14
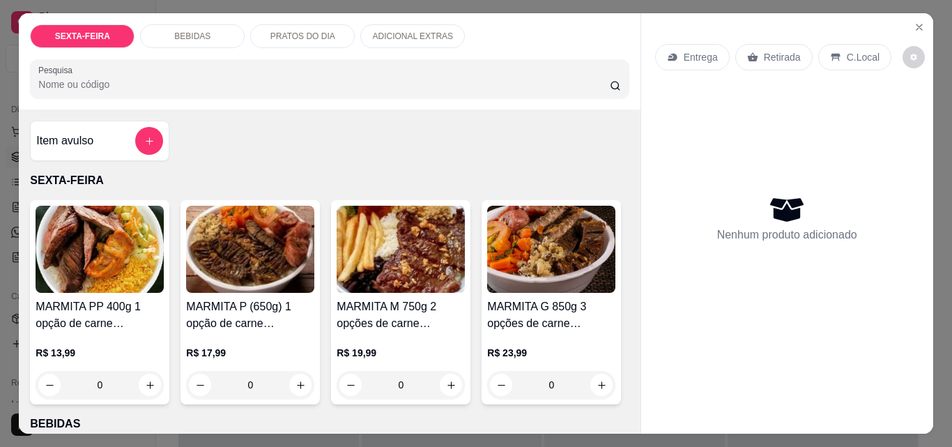
click at [65, 298] on h4 "MARMITA PP 400g 1 opção de carne (proteína)" at bounding box center [100, 314] width 128 height 33
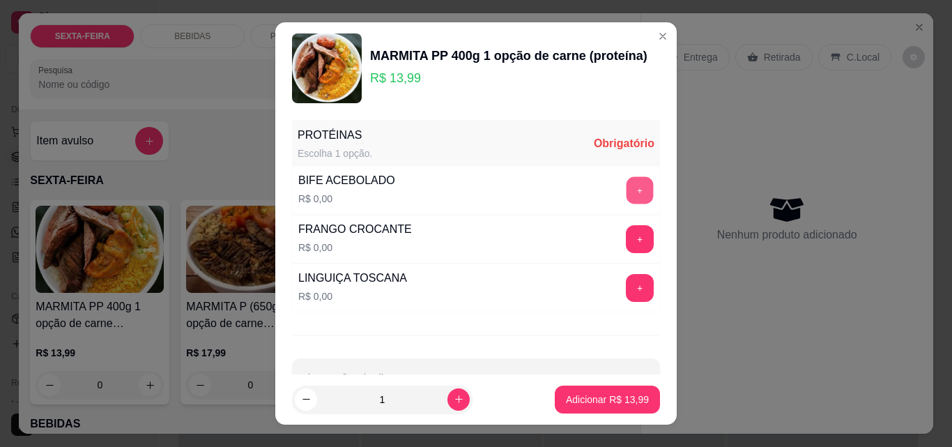
click at [626, 178] on button "+" at bounding box center [639, 189] width 27 height 27
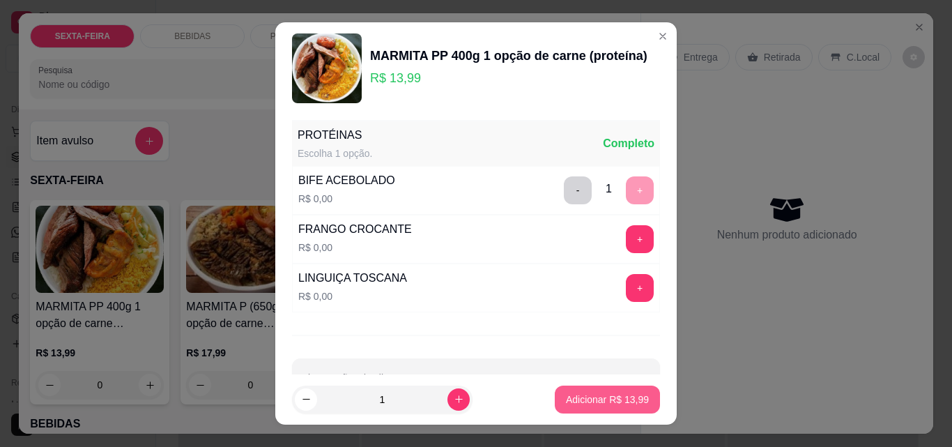
click at [566, 402] on p "Adicionar R$ 13,99" at bounding box center [607, 399] width 83 height 14
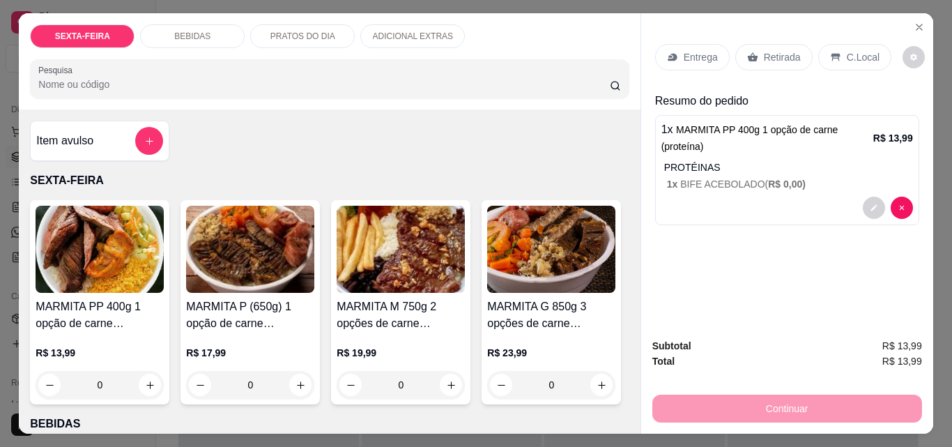
click at [764, 57] on p "Retirada" at bounding box center [782, 57] width 37 height 14
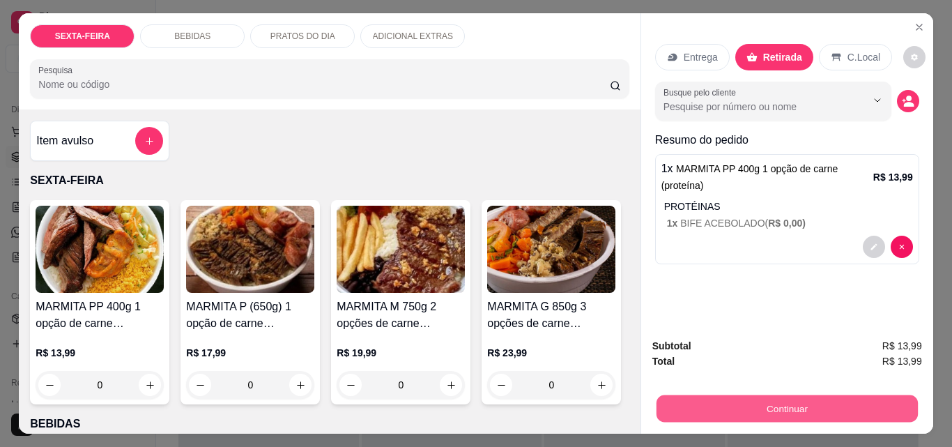
click at [746, 403] on button "Continuar" at bounding box center [786, 407] width 261 height 27
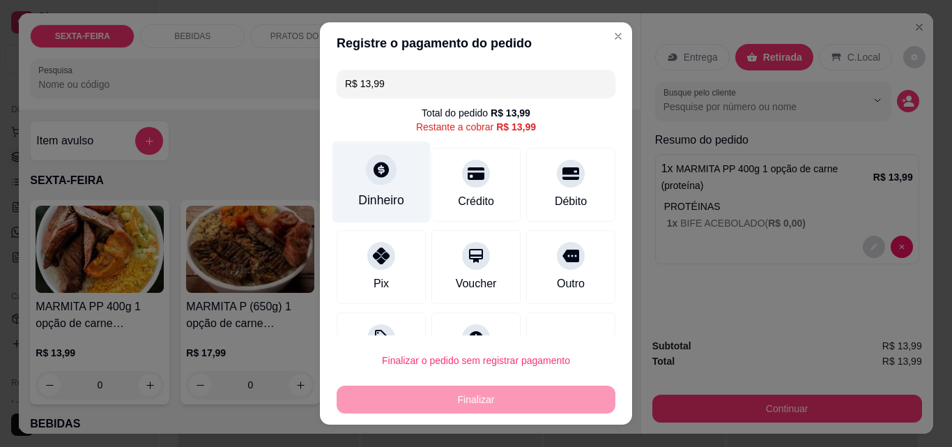
click at [373, 164] on icon at bounding box center [380, 169] width 15 height 15
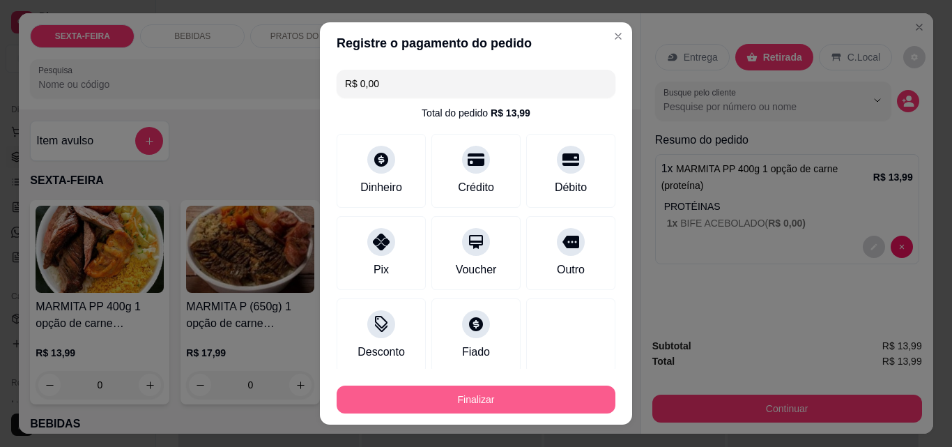
click at [512, 402] on button "Finalizar" at bounding box center [476, 399] width 279 height 28
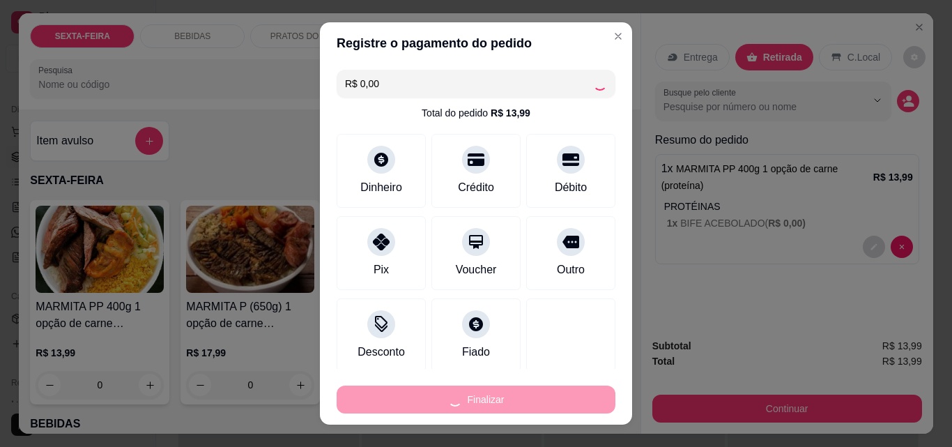
type input "-R$ 13,99"
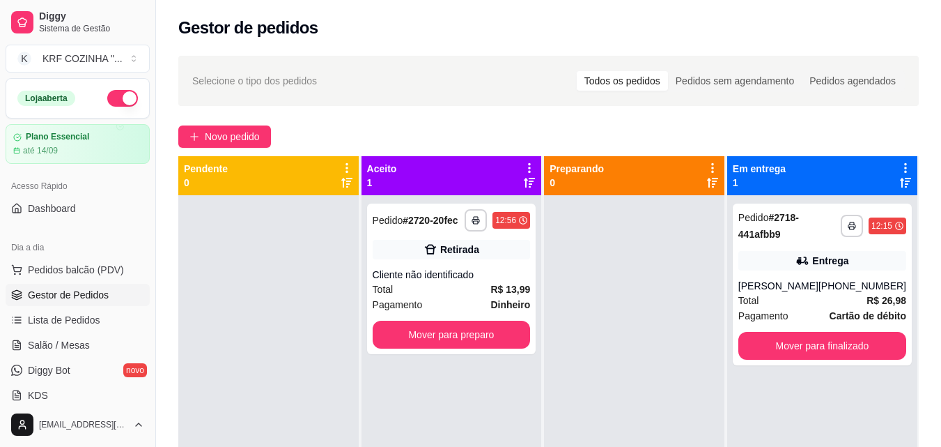
click at [110, 98] on button "button" at bounding box center [122, 98] width 31 height 17
